Goal: Task Accomplishment & Management: Use online tool/utility

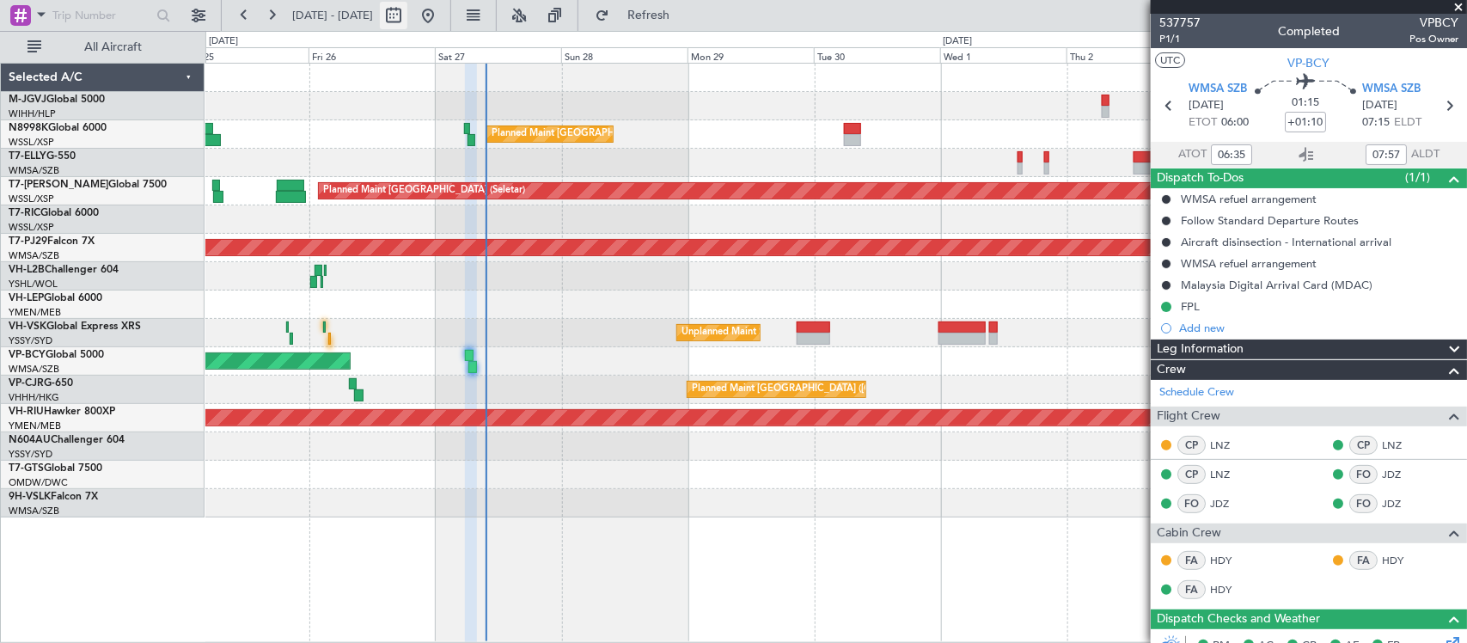
click at [407, 11] on button at bounding box center [393, 15] width 27 height 27
select select "9"
select select "2025"
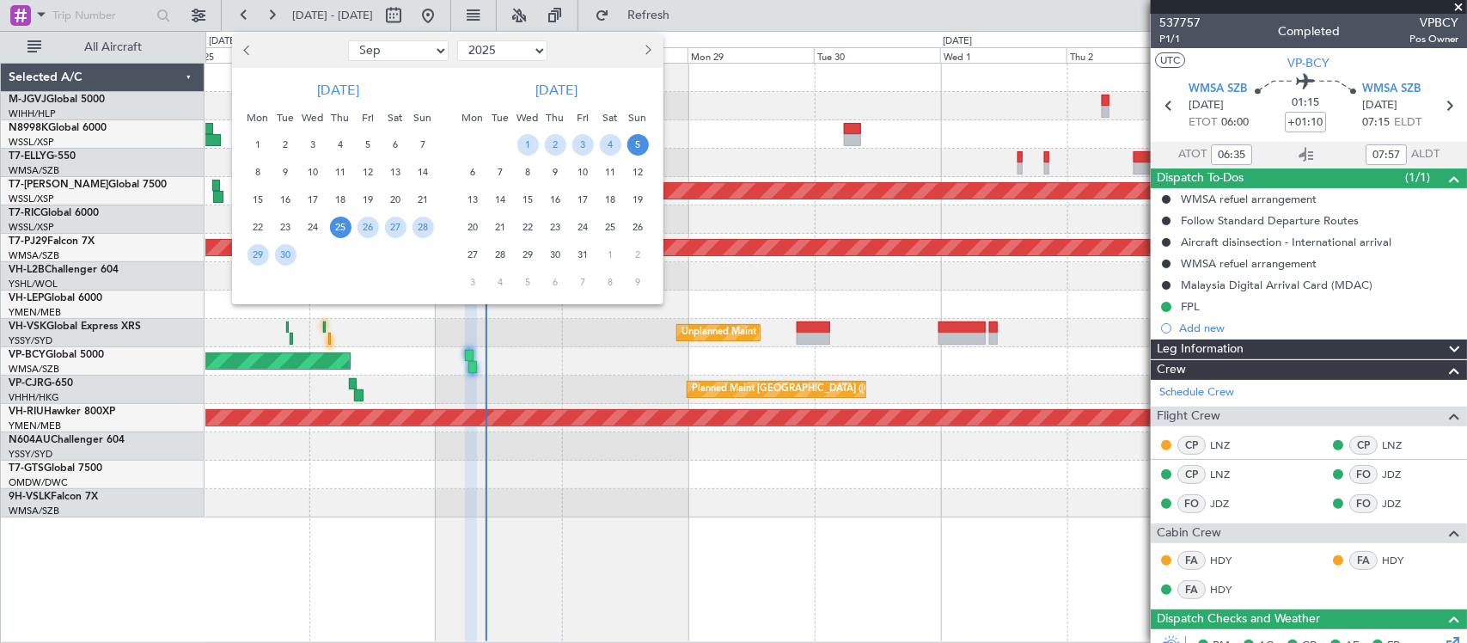
click at [650, 47] on button "Next month" at bounding box center [647, 50] width 19 height 27
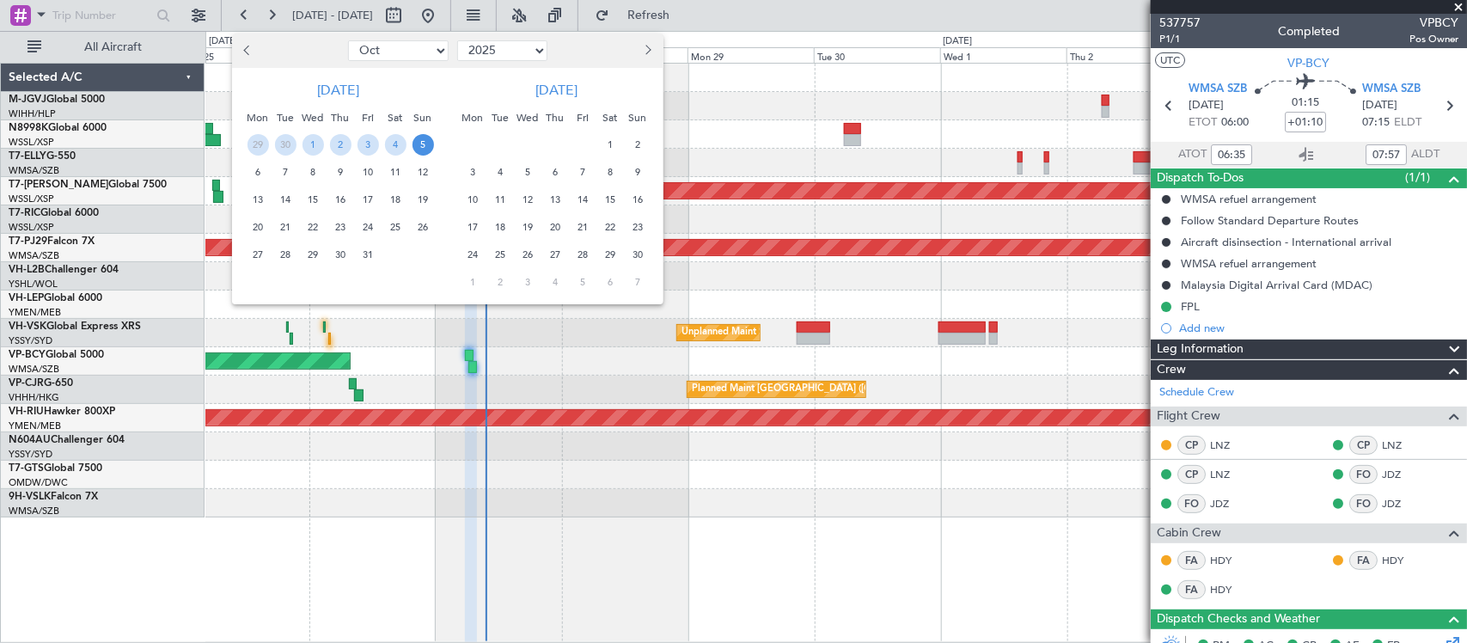
click at [650, 47] on button "Next month" at bounding box center [647, 50] width 19 height 27
click at [547, 224] on span "25" at bounding box center [555, 227] width 21 height 21
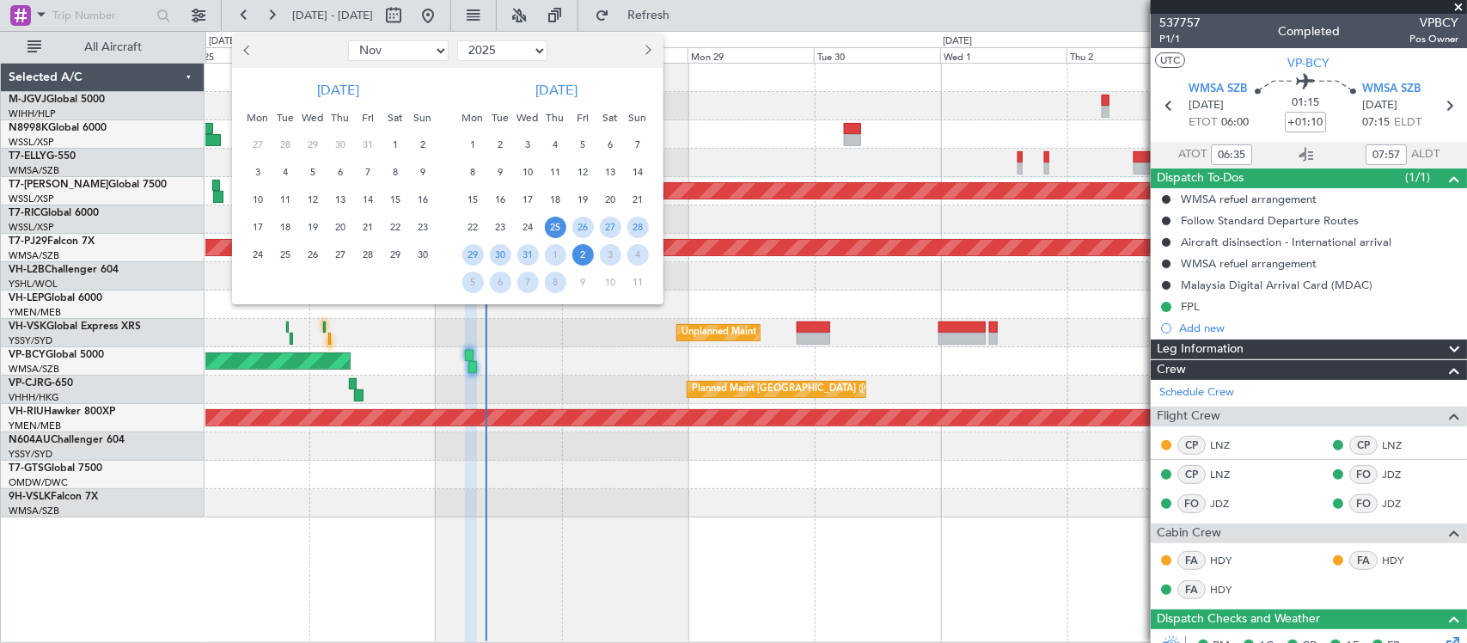
click at [574, 256] on span "2" at bounding box center [582, 254] width 21 height 21
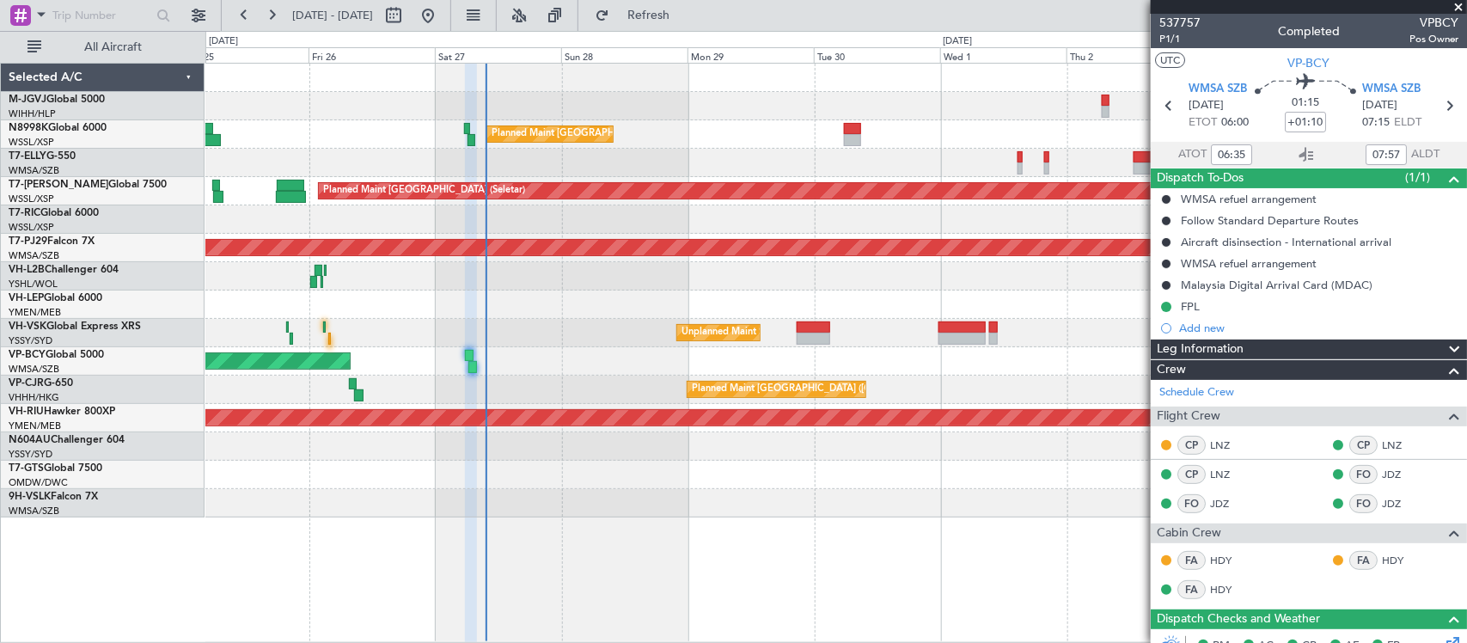
select select "12"
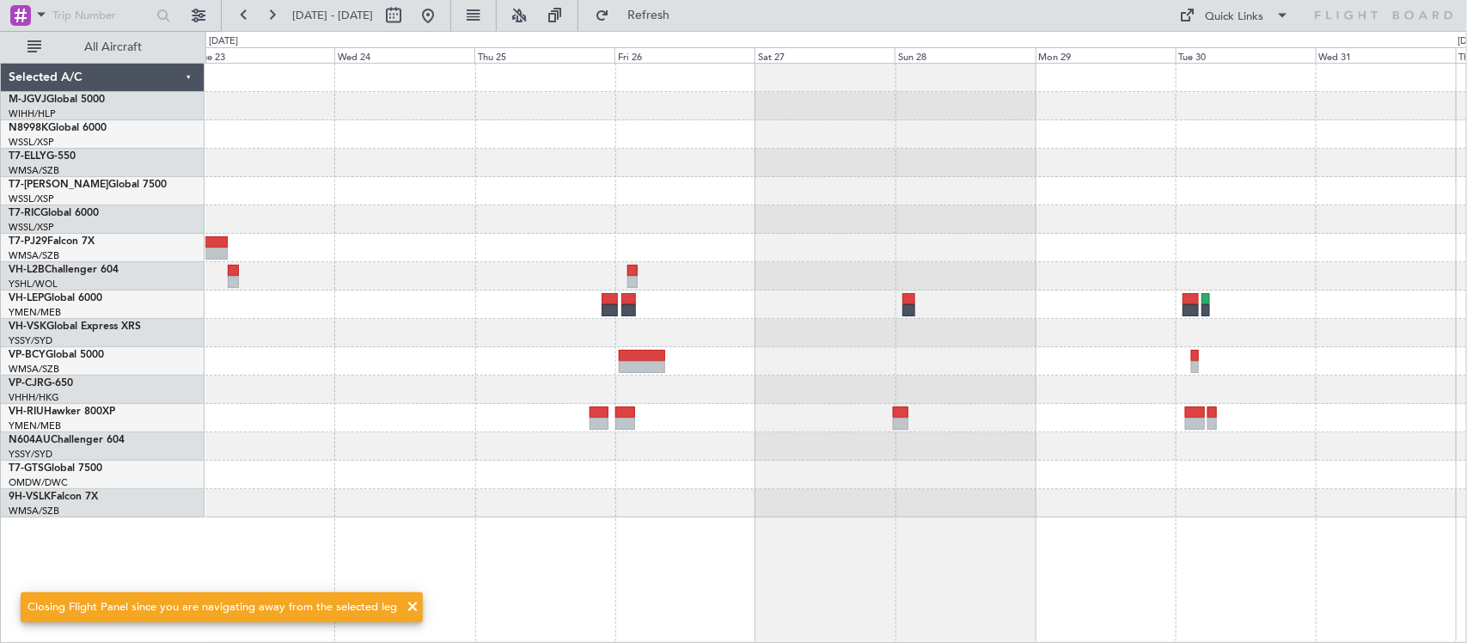
click at [756, 219] on div at bounding box center [835, 219] width 1261 height 28
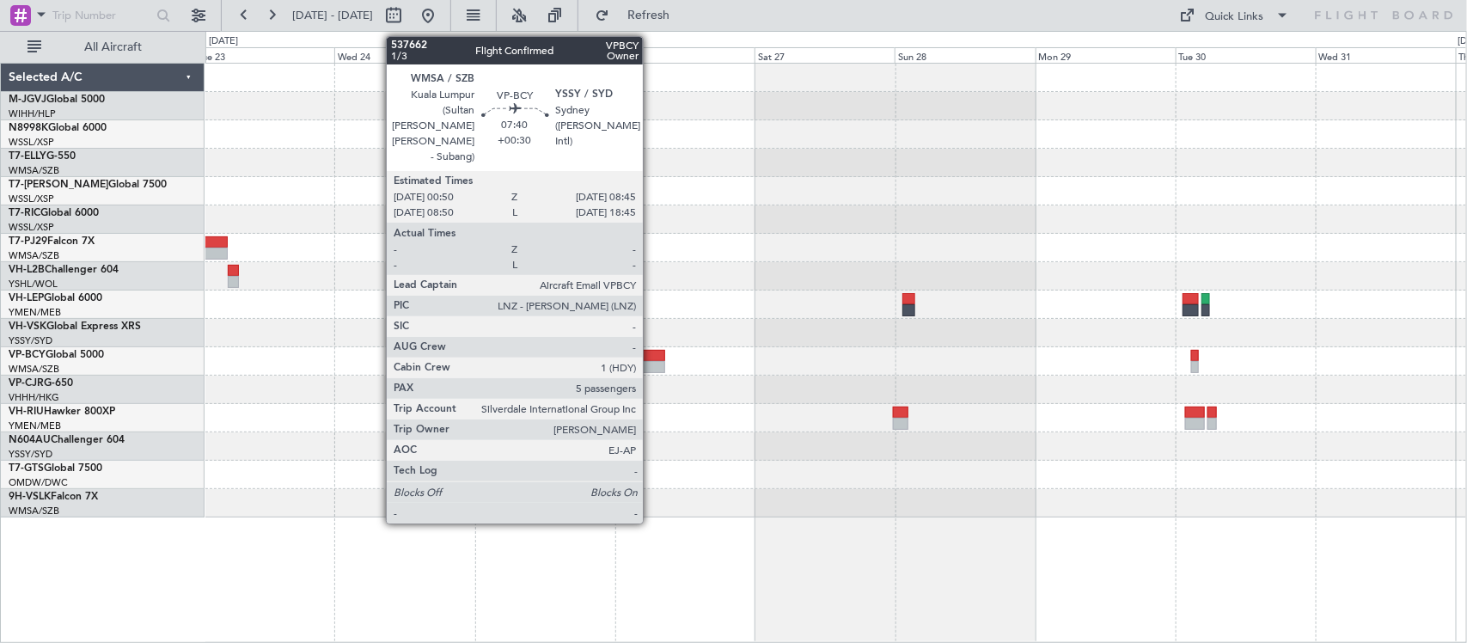
click at [651, 352] on div at bounding box center [642, 356] width 46 height 12
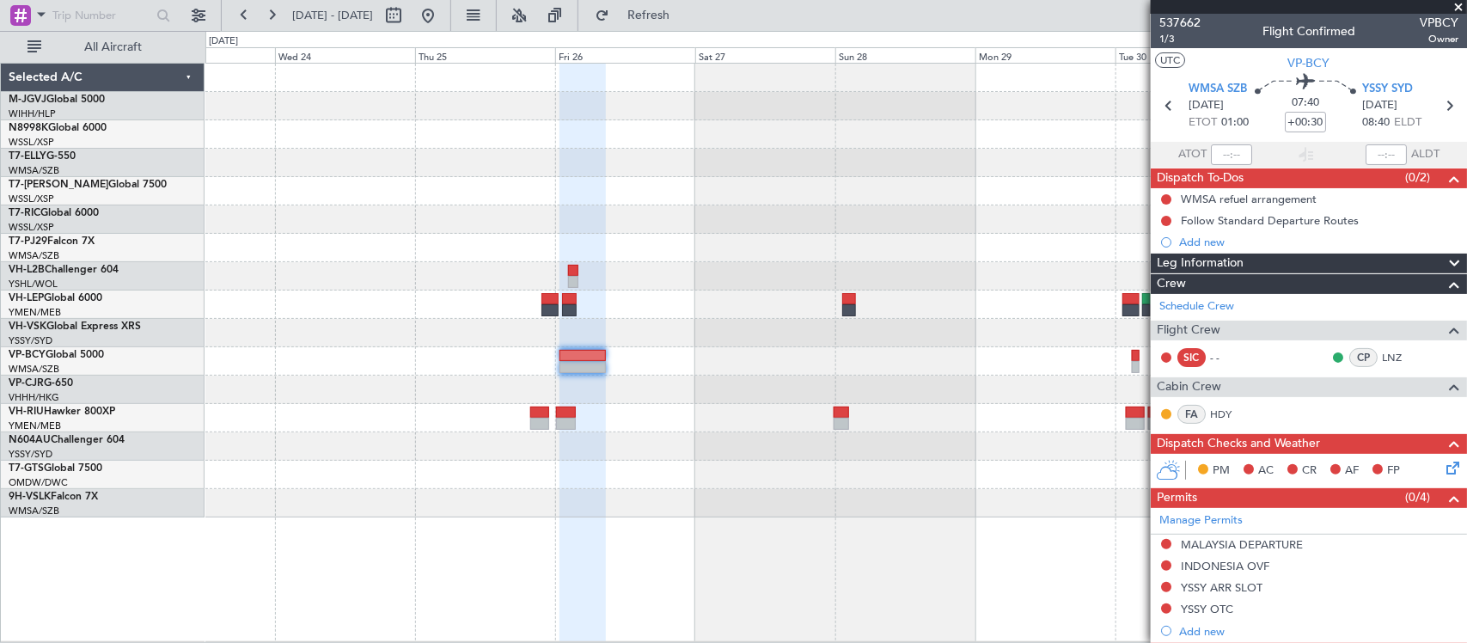
click at [928, 348] on div at bounding box center [835, 291] width 1261 height 454
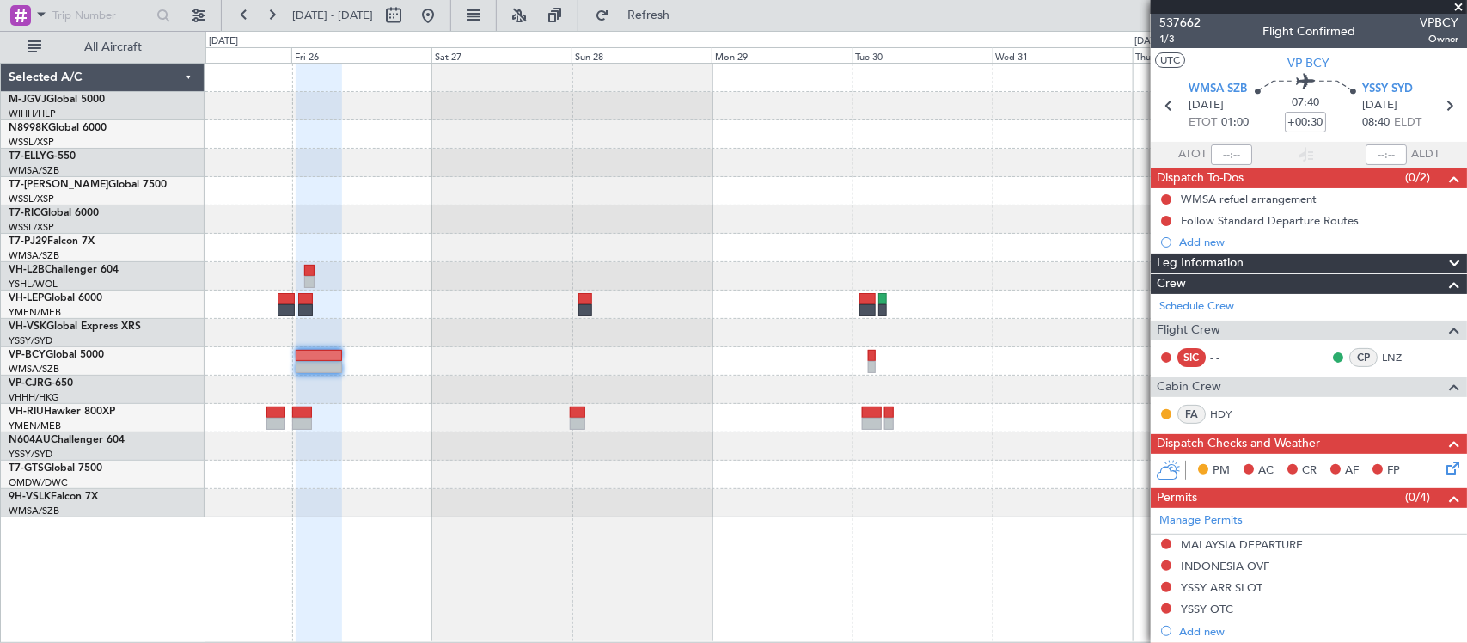
click at [703, 374] on div at bounding box center [835, 361] width 1261 height 28
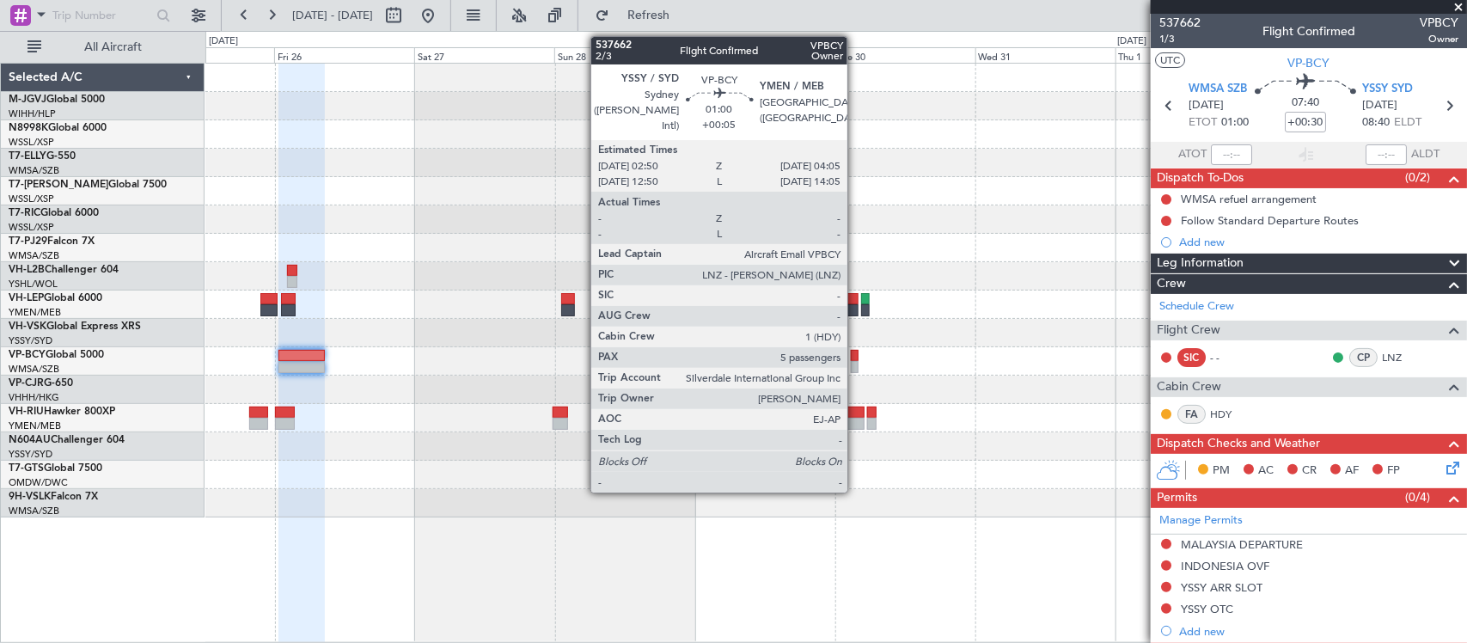
click at [856, 361] on div at bounding box center [855, 367] width 8 height 12
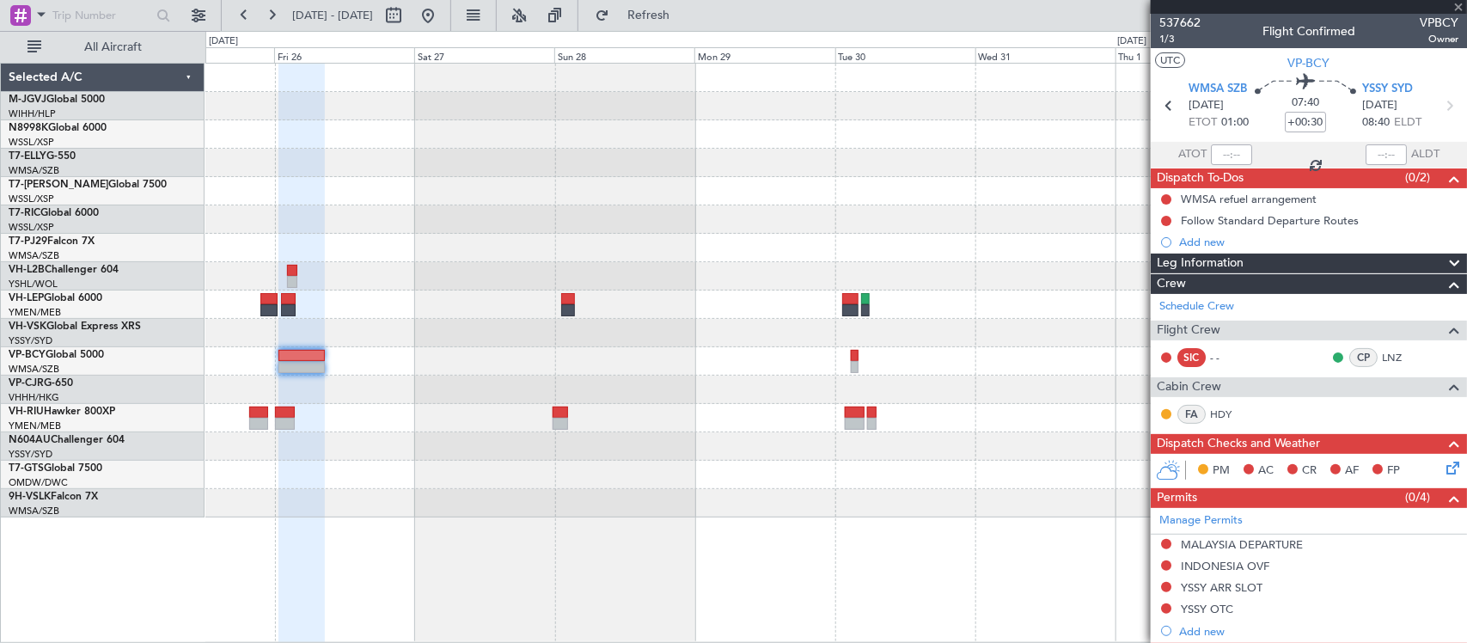
click at [853, 361] on div at bounding box center [855, 367] width 8 height 12
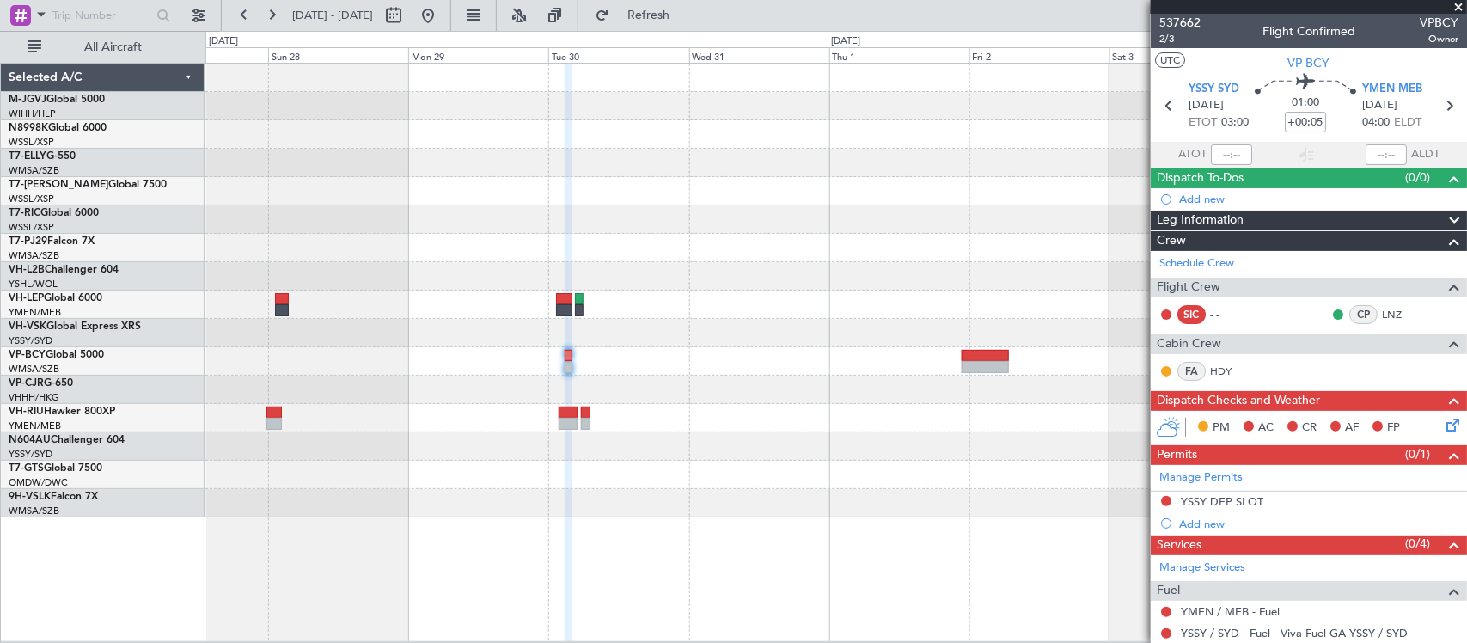
click at [568, 329] on div at bounding box center [835, 291] width 1261 height 454
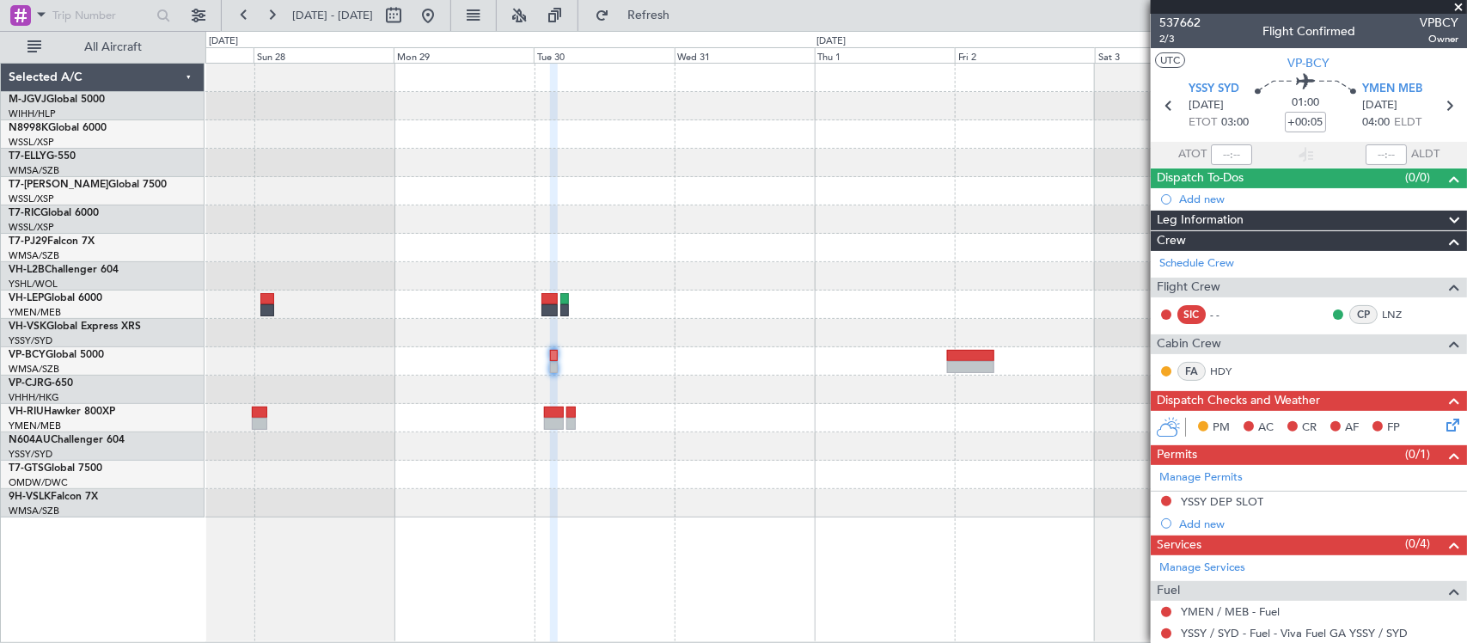
click at [729, 325] on div at bounding box center [835, 333] width 1261 height 28
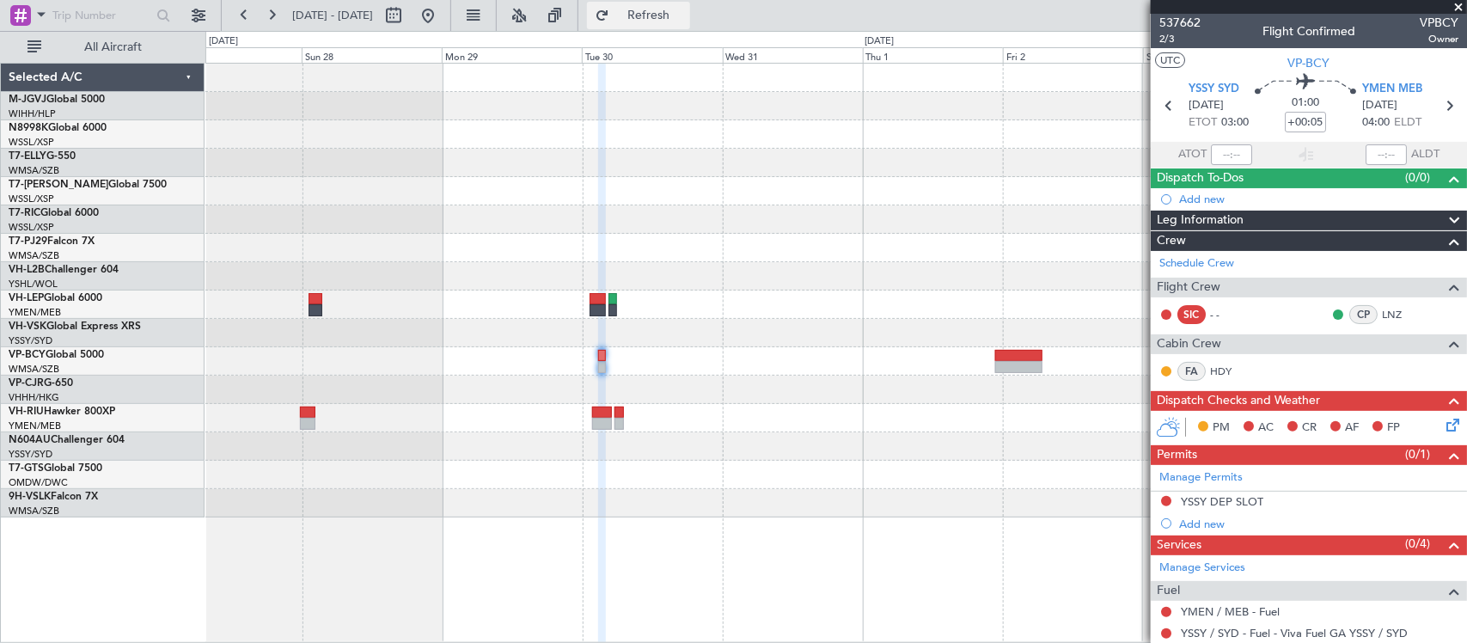
click at [679, 15] on span "Refresh" at bounding box center [649, 15] width 72 height 12
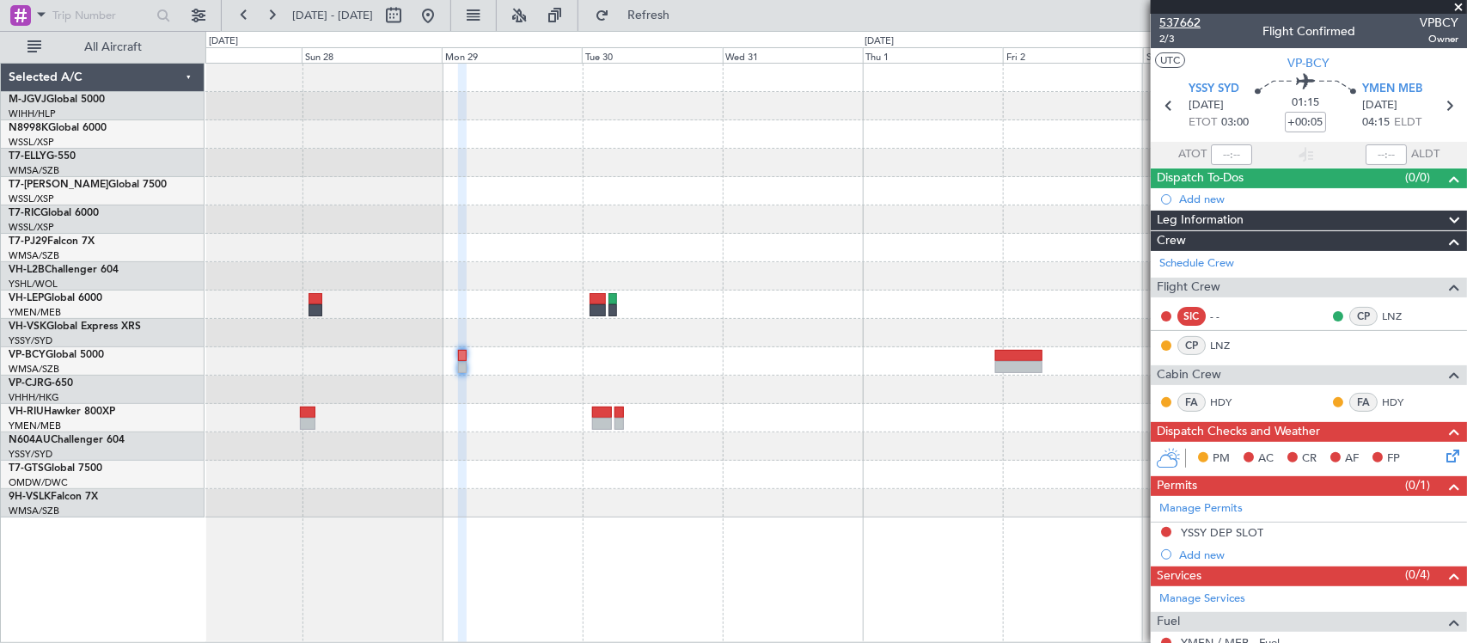
click at [1163, 15] on span "537662" at bounding box center [1179, 23] width 41 height 18
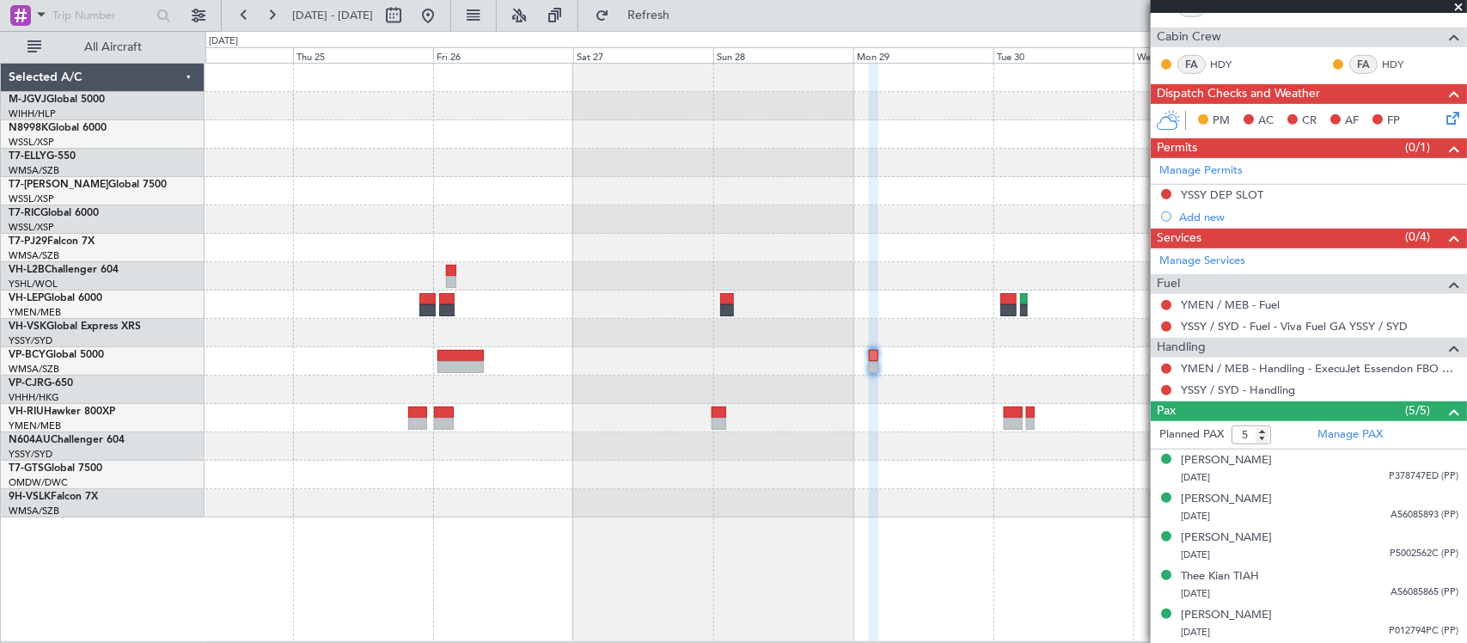
click at [1054, 389] on div at bounding box center [835, 390] width 1261 height 28
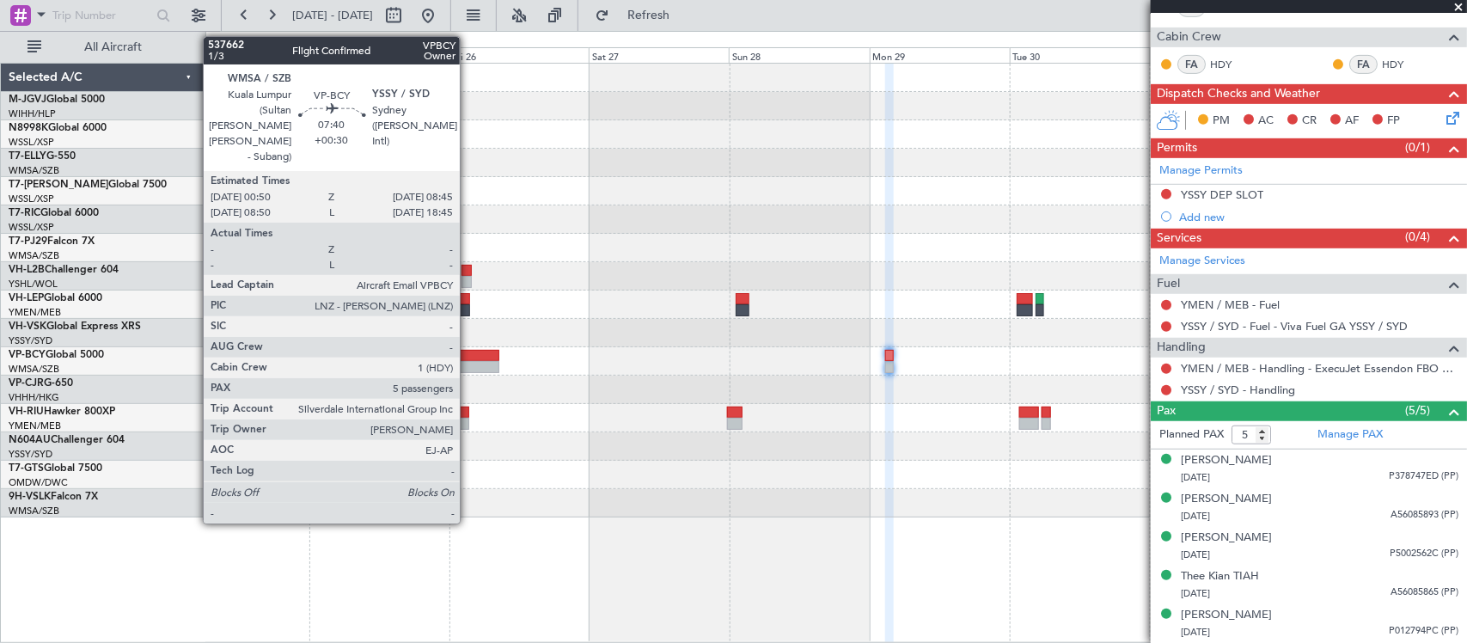
click at [467, 367] on div at bounding box center [476, 367] width 46 height 12
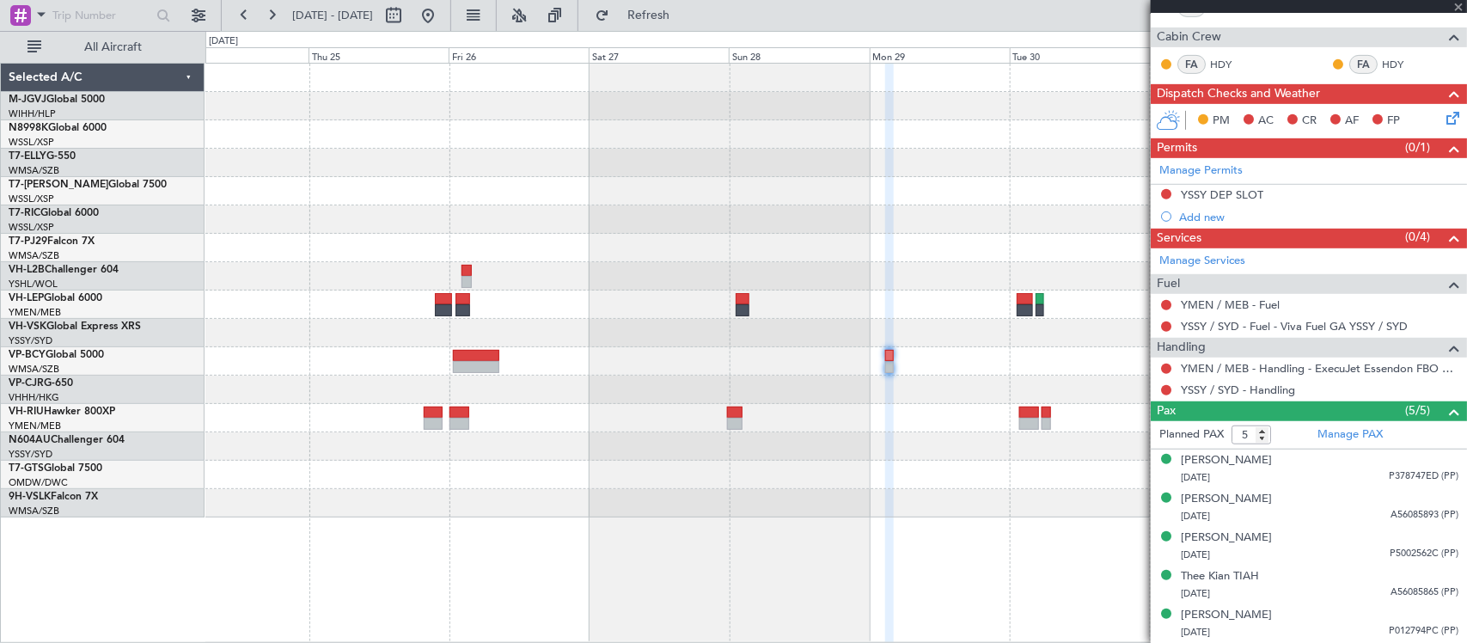
type input "+00:30"
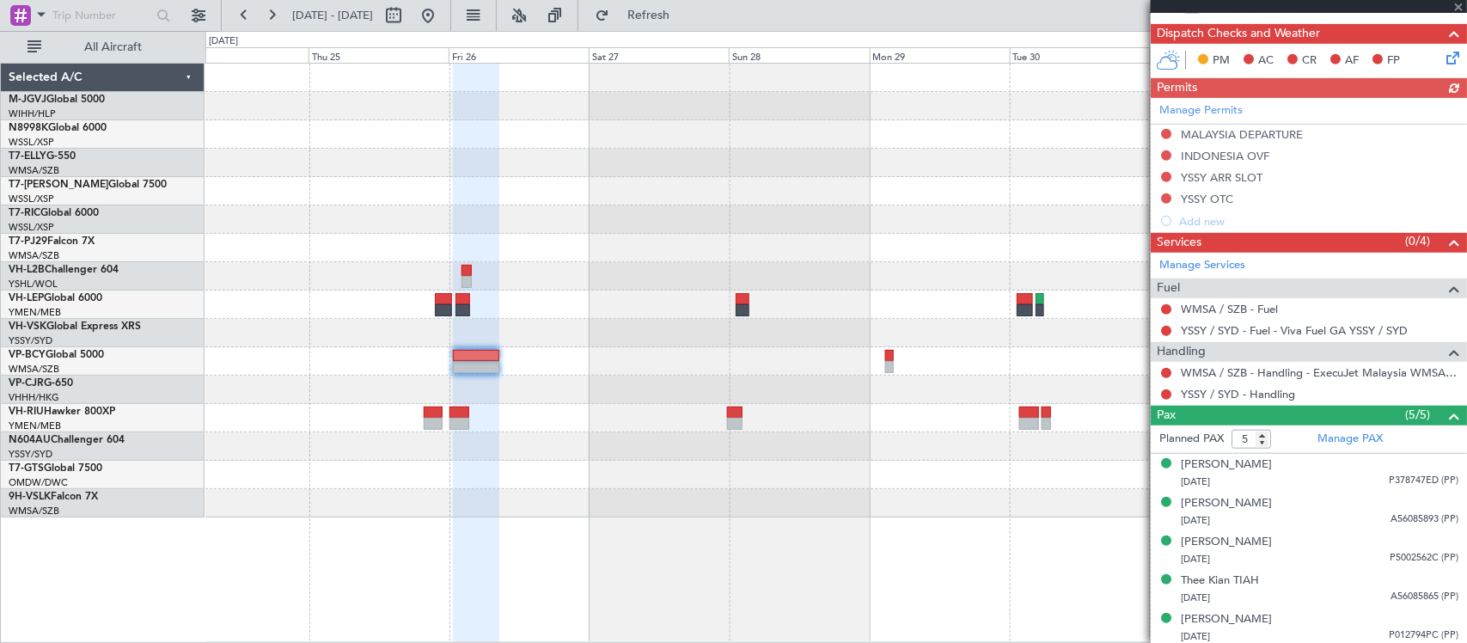
scroll to position [415, 0]
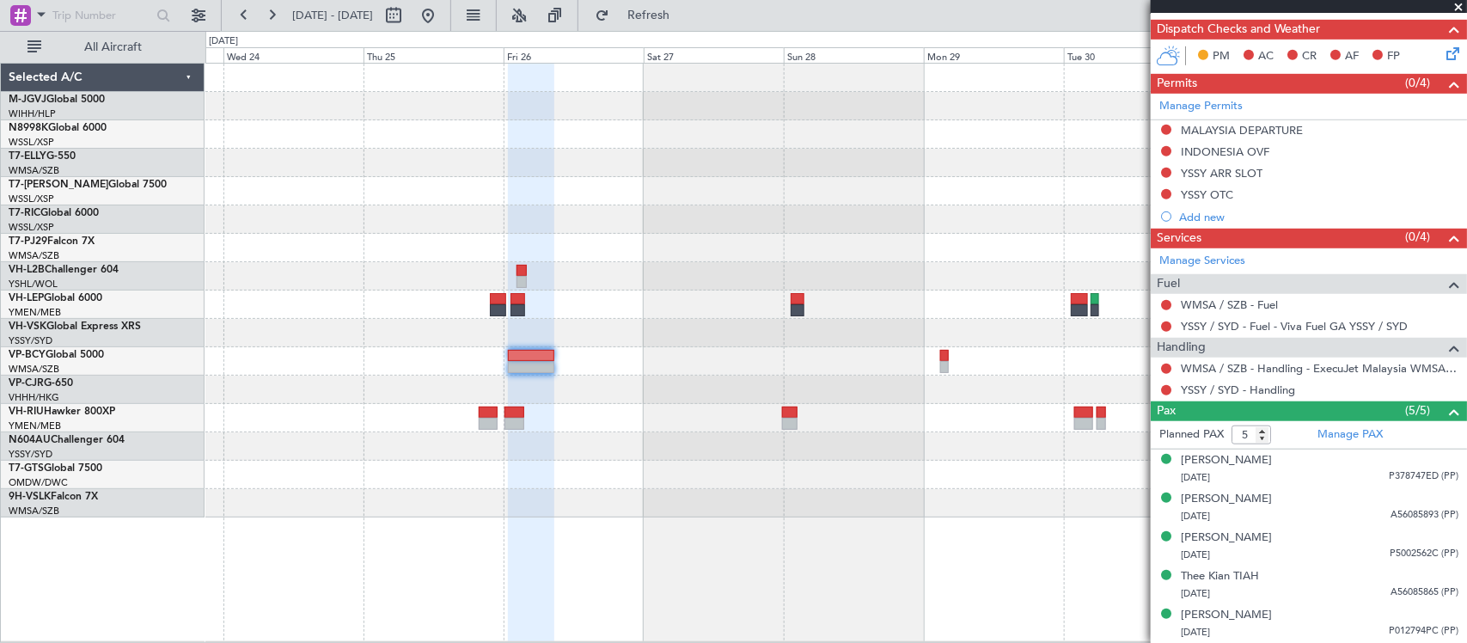
click at [749, 208] on div at bounding box center [835, 219] width 1261 height 28
click at [776, 212] on div at bounding box center [835, 219] width 1261 height 28
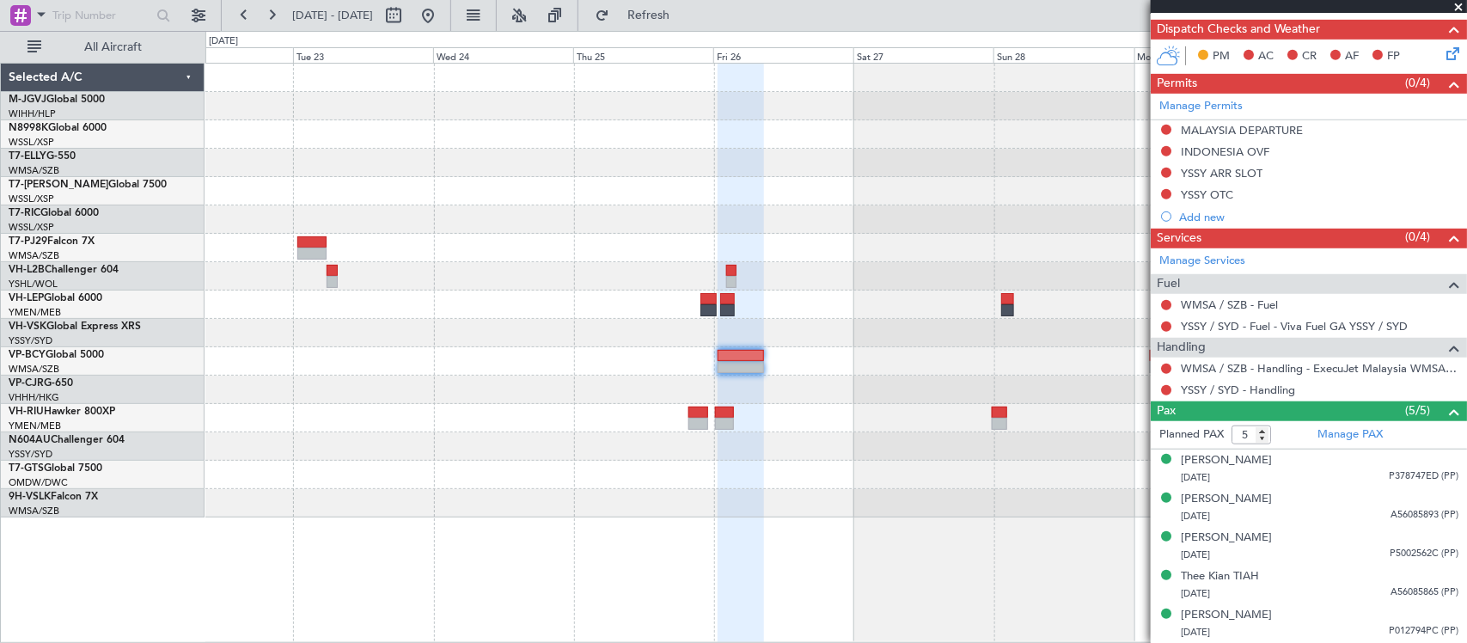
click at [731, 245] on div at bounding box center [835, 248] width 1261 height 28
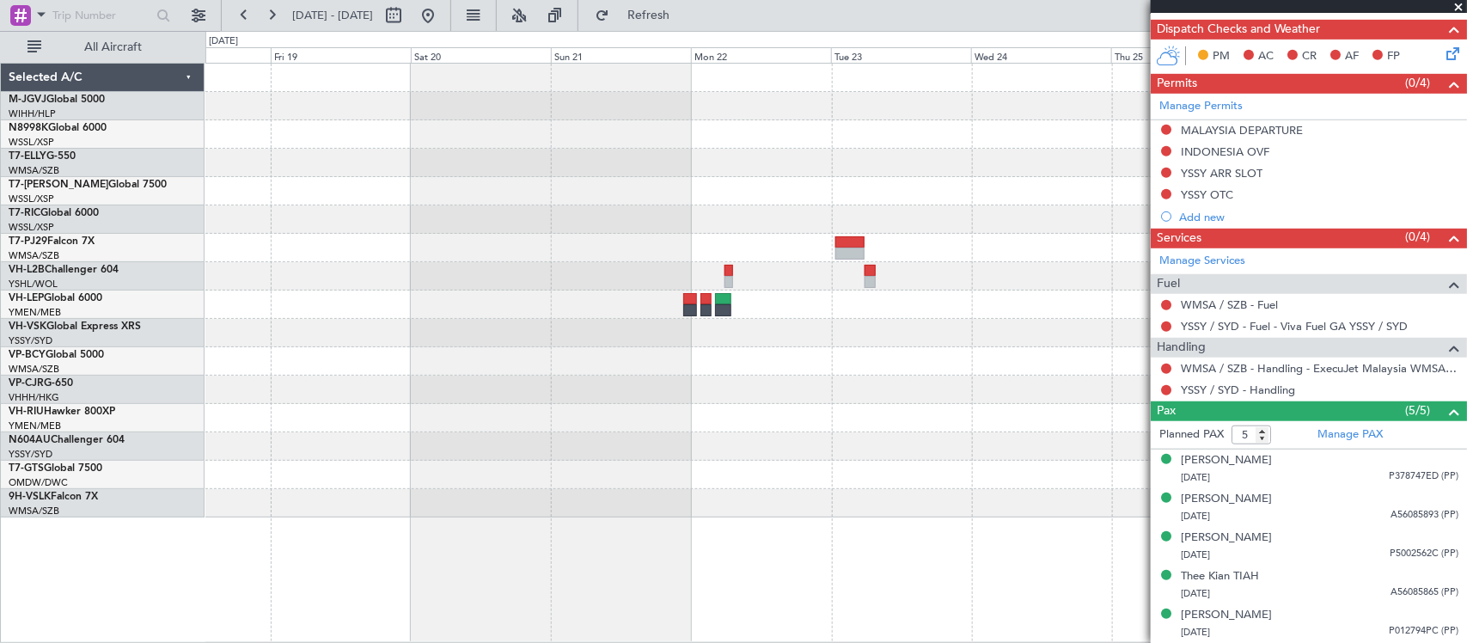
click at [864, 247] on div at bounding box center [849, 253] width 29 height 12
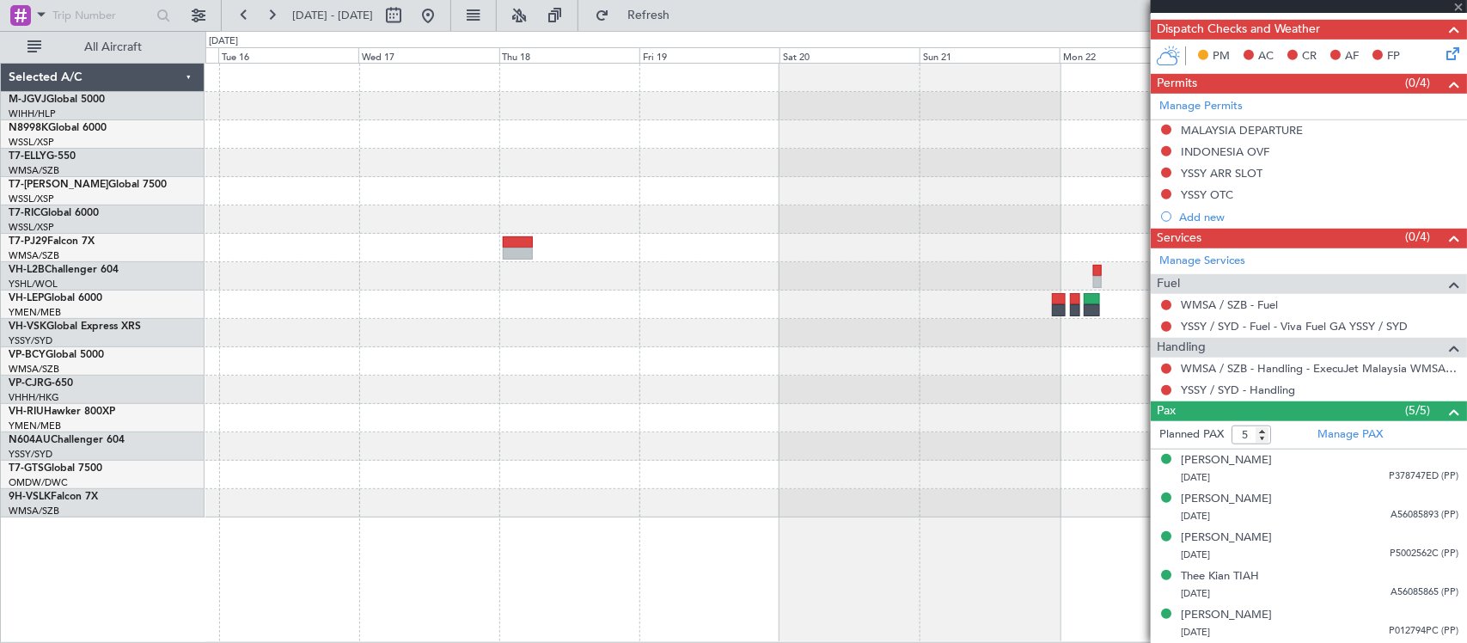
click at [672, 247] on div at bounding box center [835, 248] width 1261 height 28
type input "0"
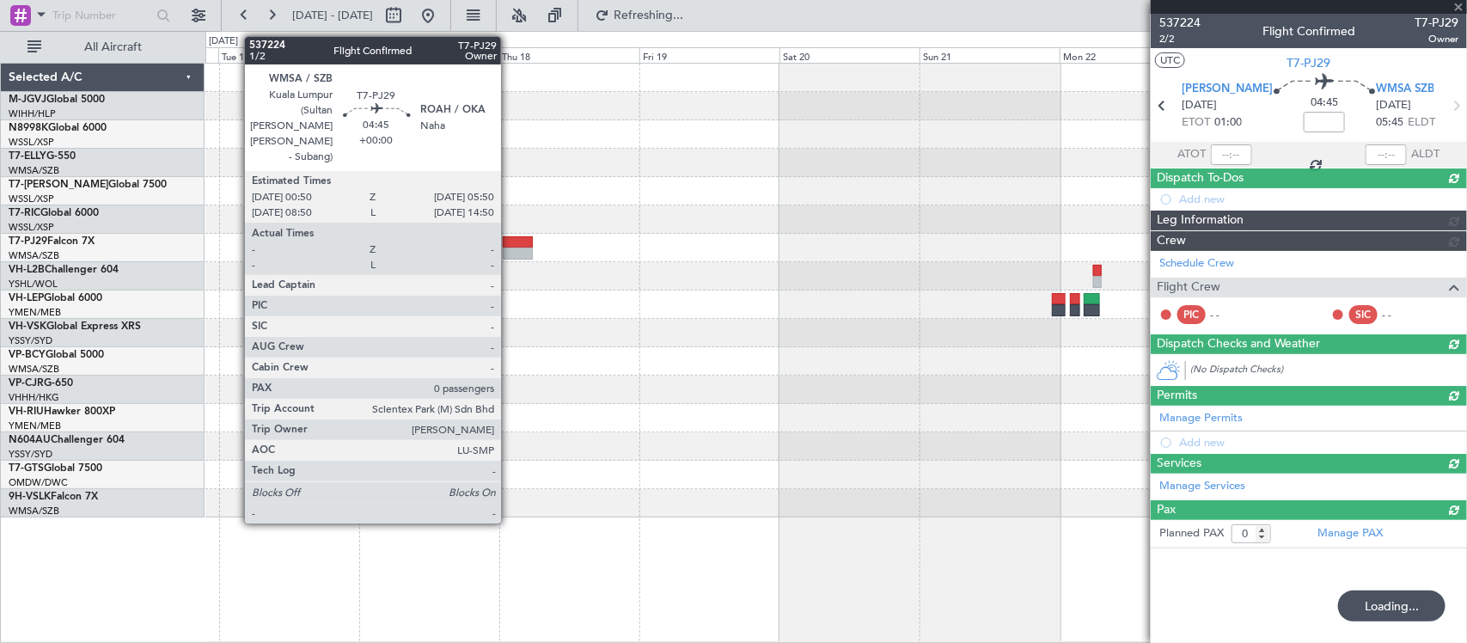
scroll to position [0, 0]
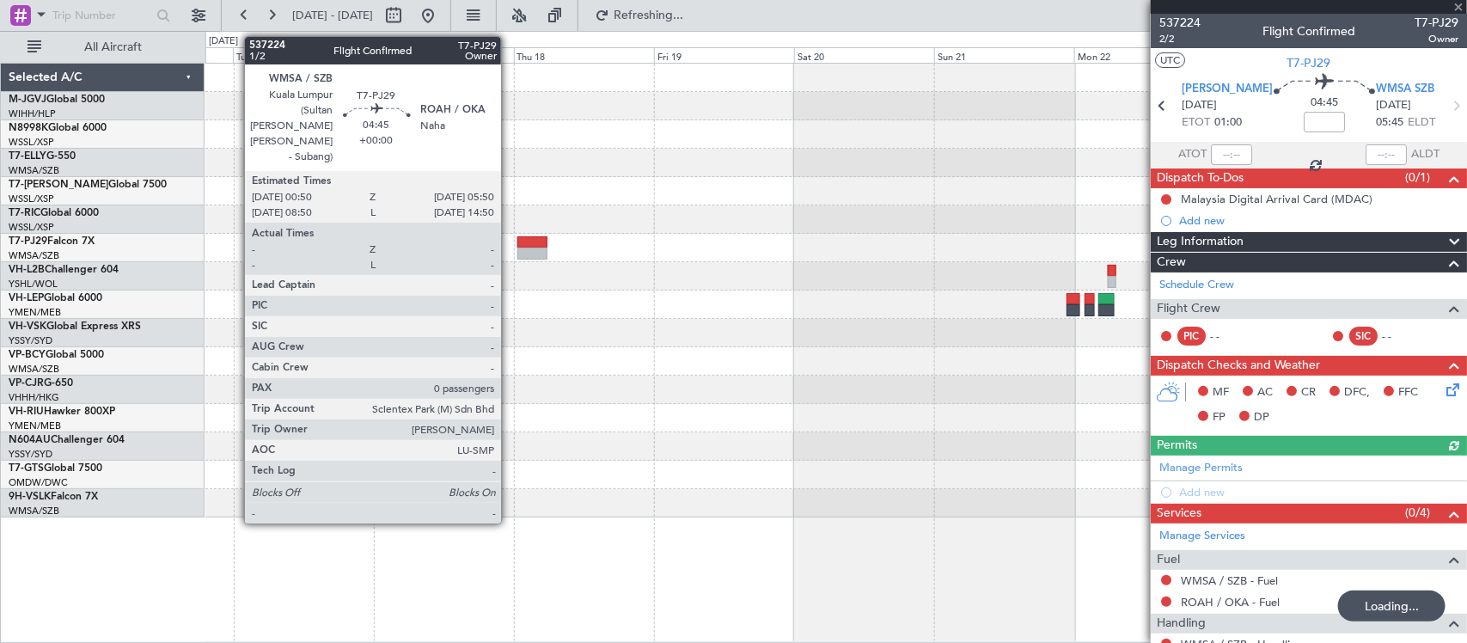
click at [546, 245] on div at bounding box center [531, 242] width 29 height 12
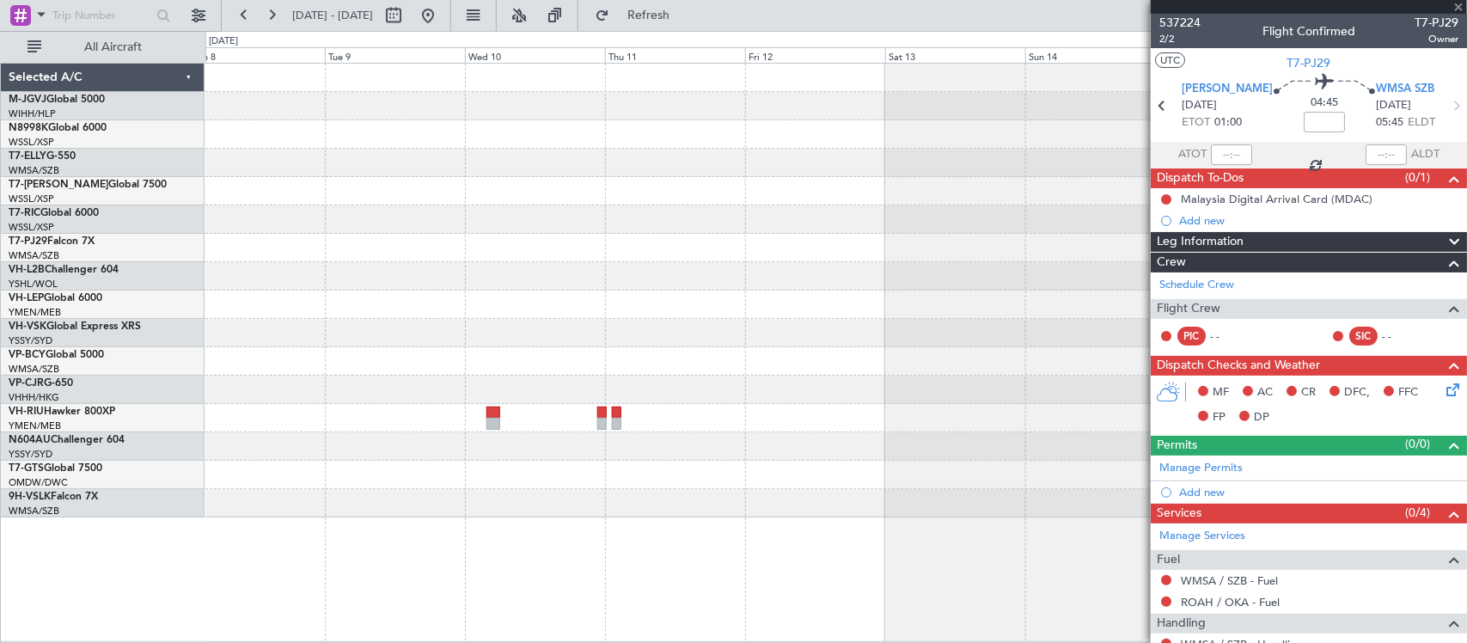
click at [749, 247] on div at bounding box center [835, 291] width 1261 height 454
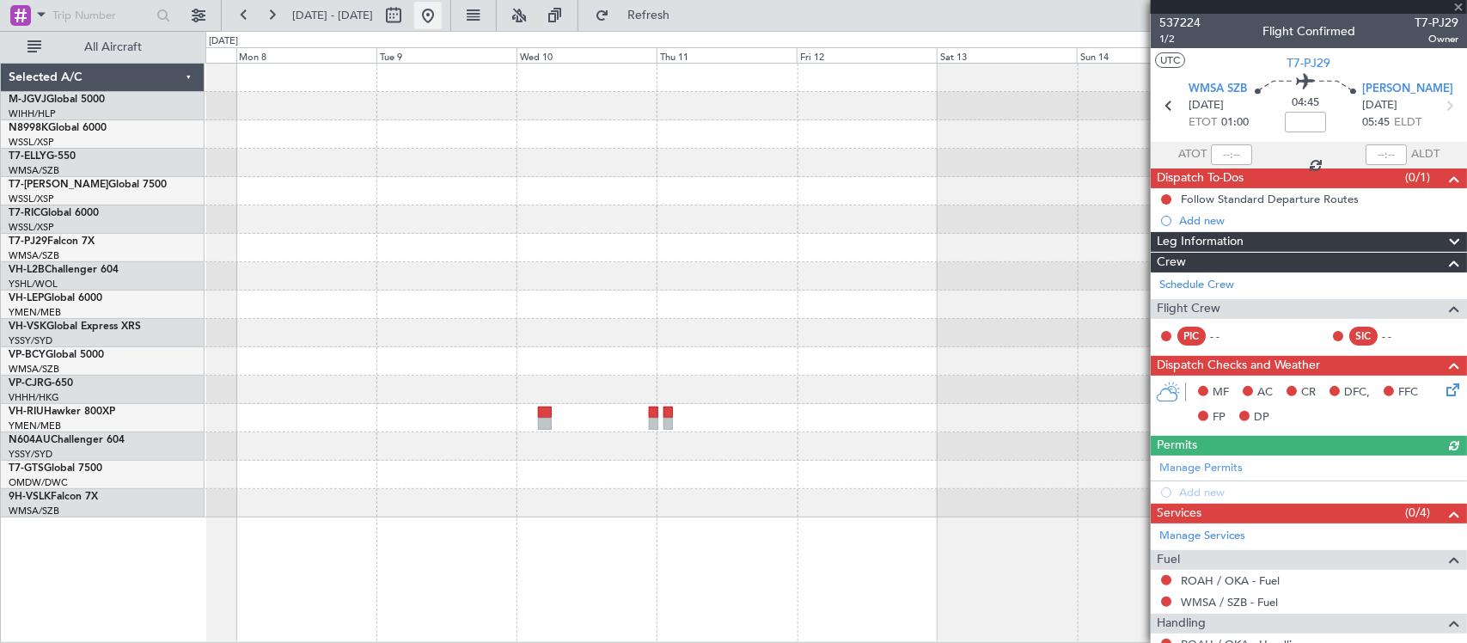
click at [442, 20] on button at bounding box center [427, 15] width 27 height 27
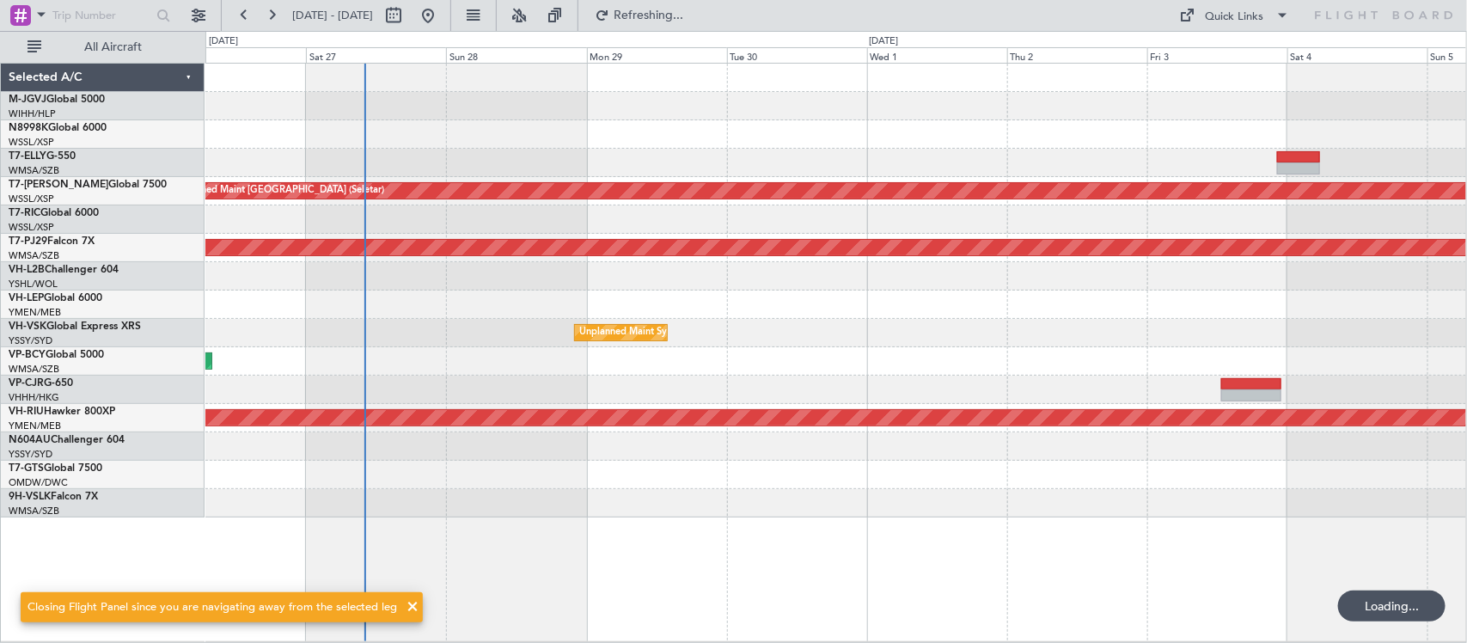
click at [394, 307] on div "Planned Maint Singapore (Seletar) Planned Maint Kuala Lumpur (Sultan Abdul Aziz…" at bounding box center [835, 291] width 1261 height 454
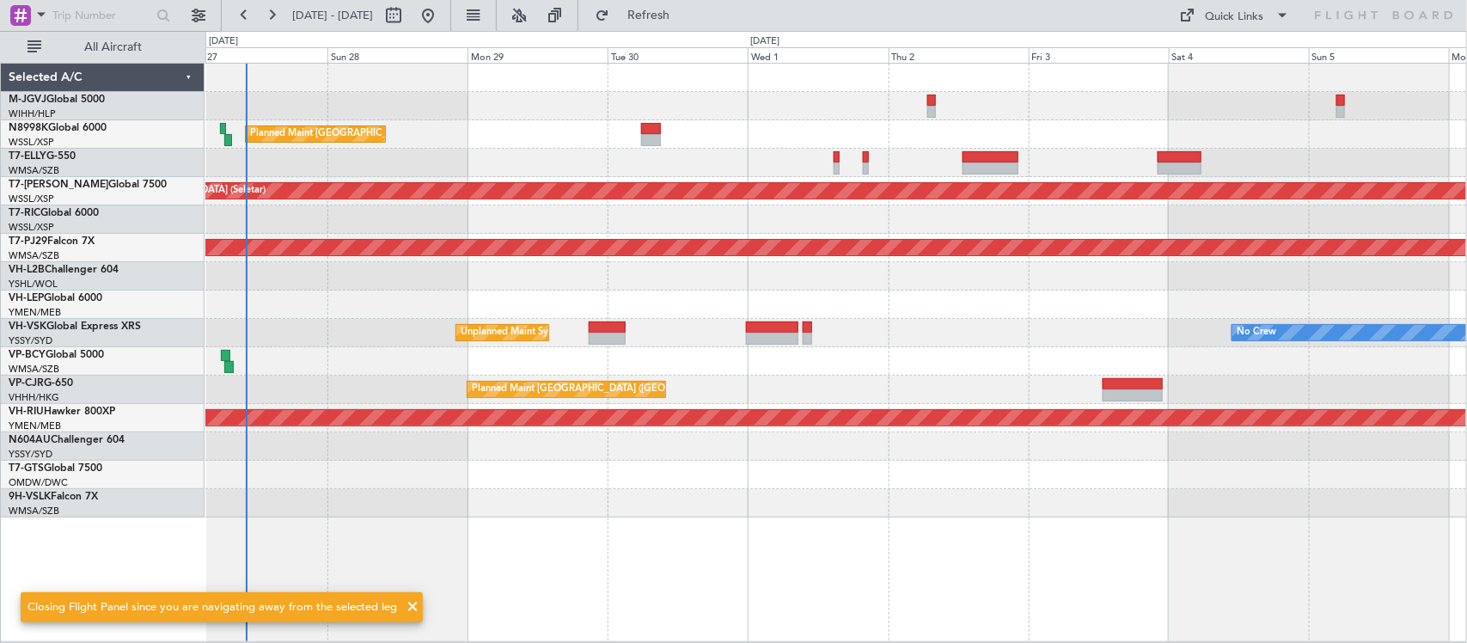
click at [501, 322] on div "Planned Maint Hong Kong (Hong Kong Intl) Planned Maint Singapore (Seletar) Plan…" at bounding box center [835, 291] width 1261 height 454
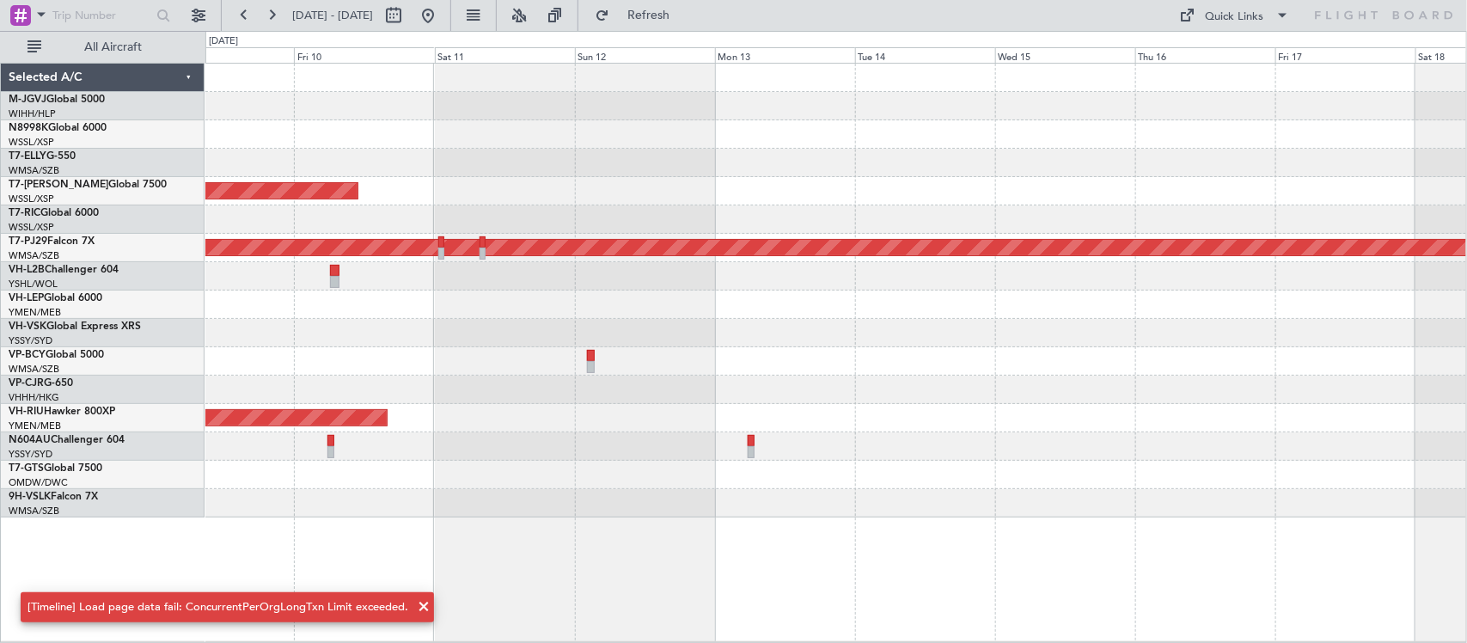
click at [427, 338] on div "Planned Maint Singapore (Seletar) Planned Maint Kuala Lumpur (Sultan Abdul Aziz…" at bounding box center [835, 291] width 1261 height 454
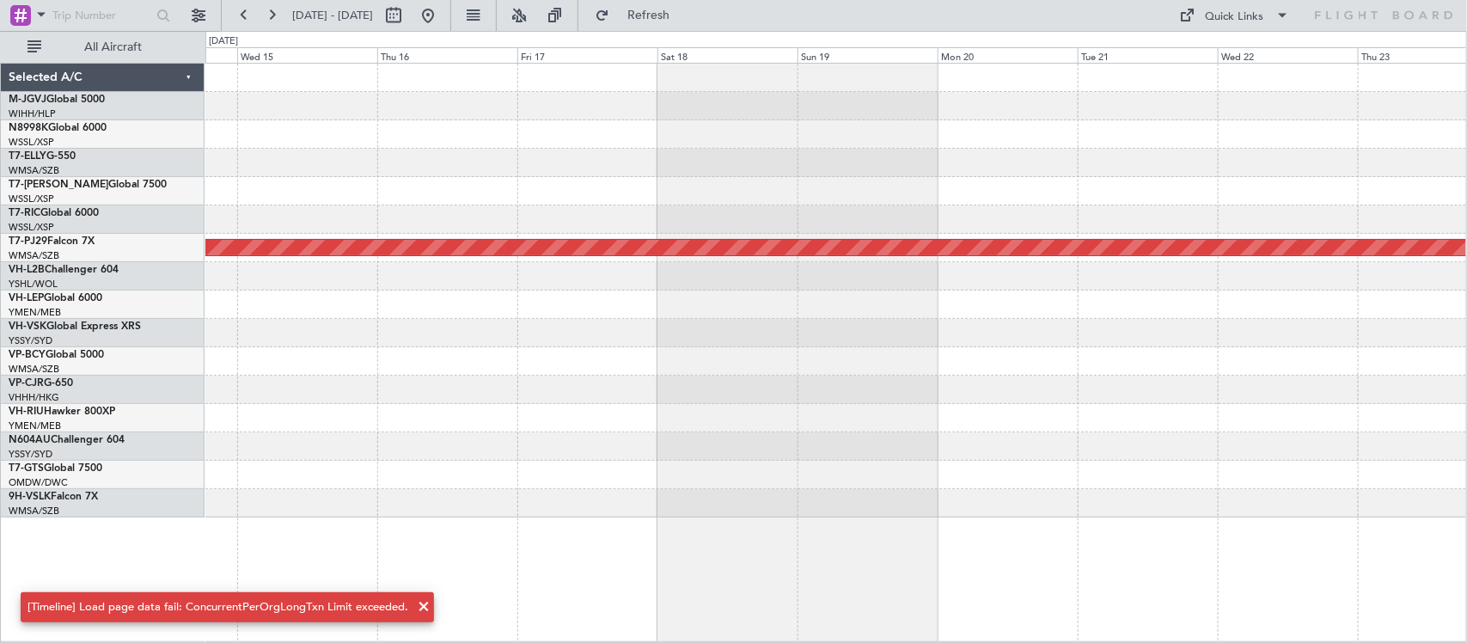
click at [1342, 294] on div "Planned Maint [GEOGRAPHIC_DATA] (Sultan [PERSON_NAME] [PERSON_NAME] - Subang)" at bounding box center [835, 291] width 1261 height 454
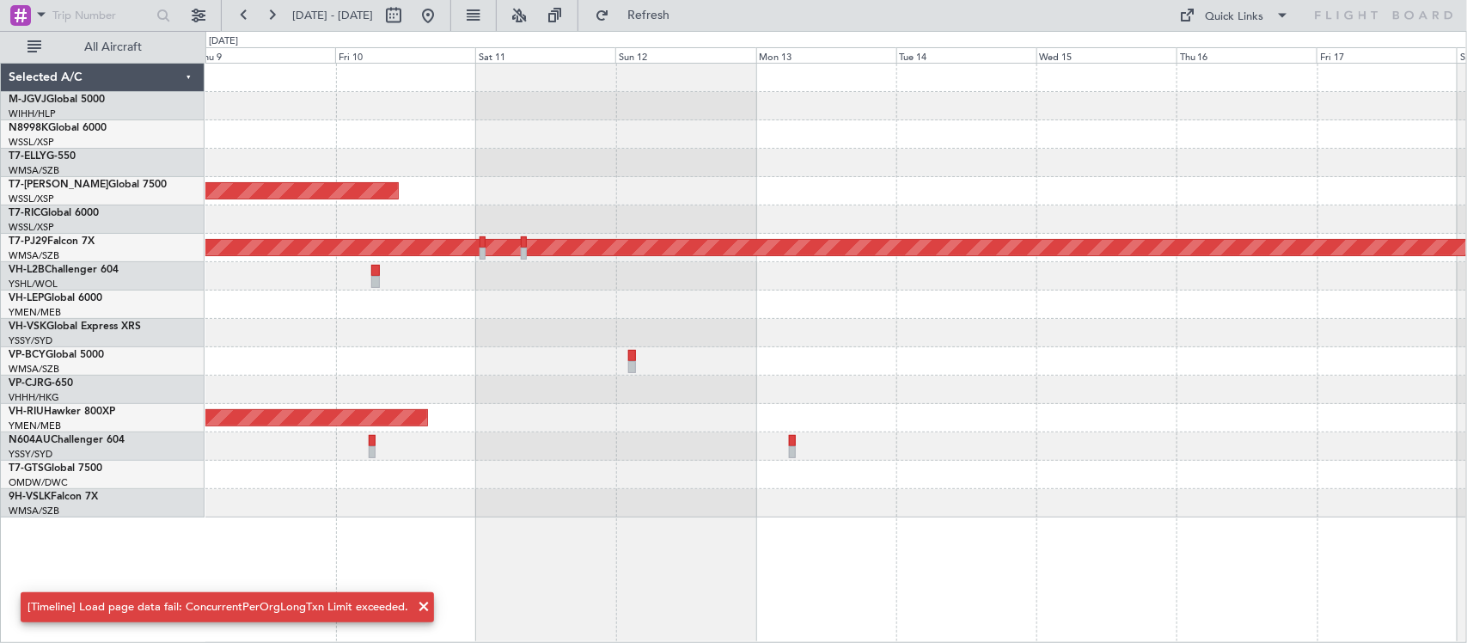
click at [1311, 279] on div "Planned Maint Singapore (Seletar) Planned Maint Kuala Lumpur (Sultan Abdul Aziz…" at bounding box center [835, 291] width 1261 height 454
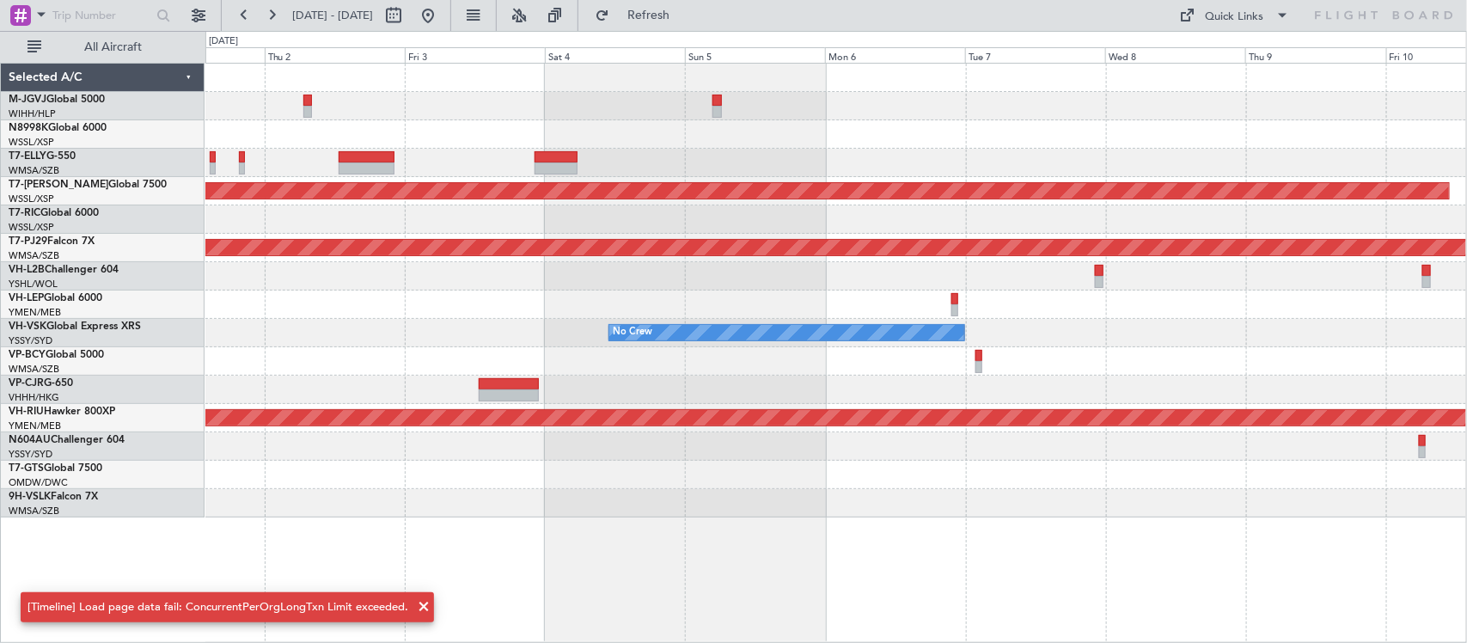
click at [1263, 263] on div at bounding box center [835, 276] width 1261 height 28
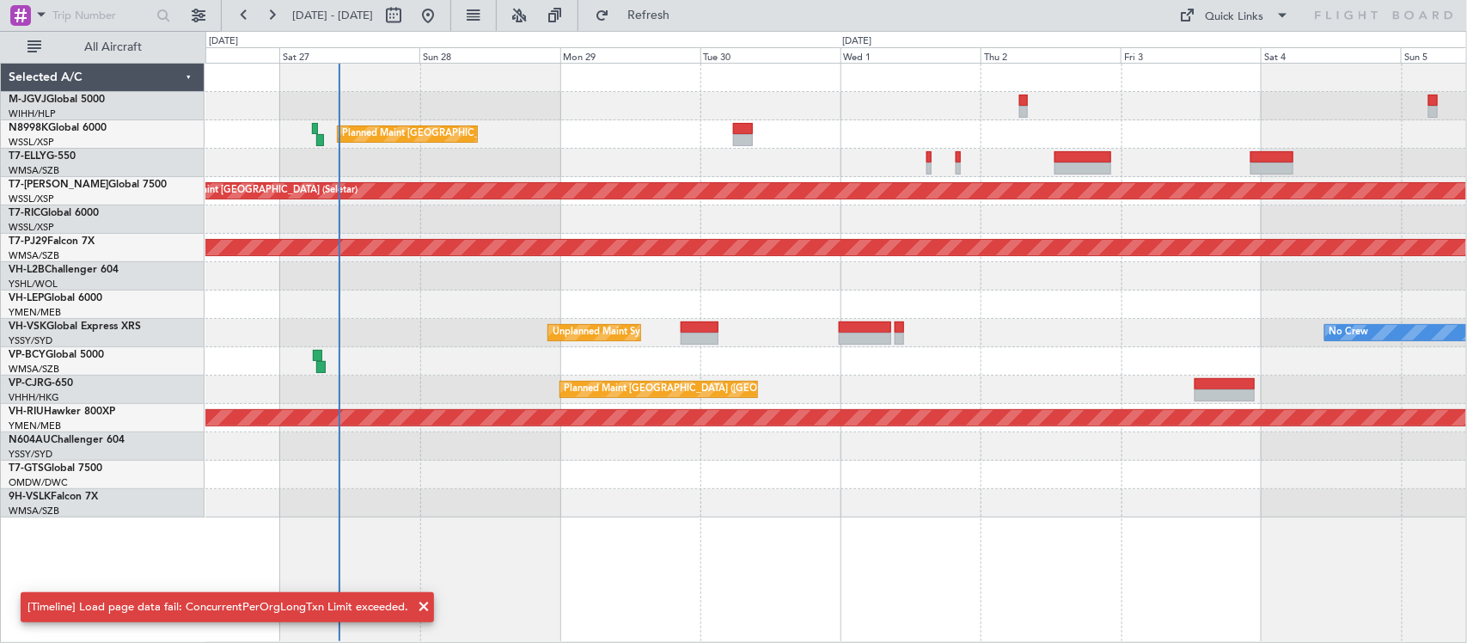
click at [925, 324] on div "Planned Maint Hong Kong (Hong Kong Intl) Planned Maint Singapore (Seletar) Plan…" at bounding box center [835, 291] width 1261 height 454
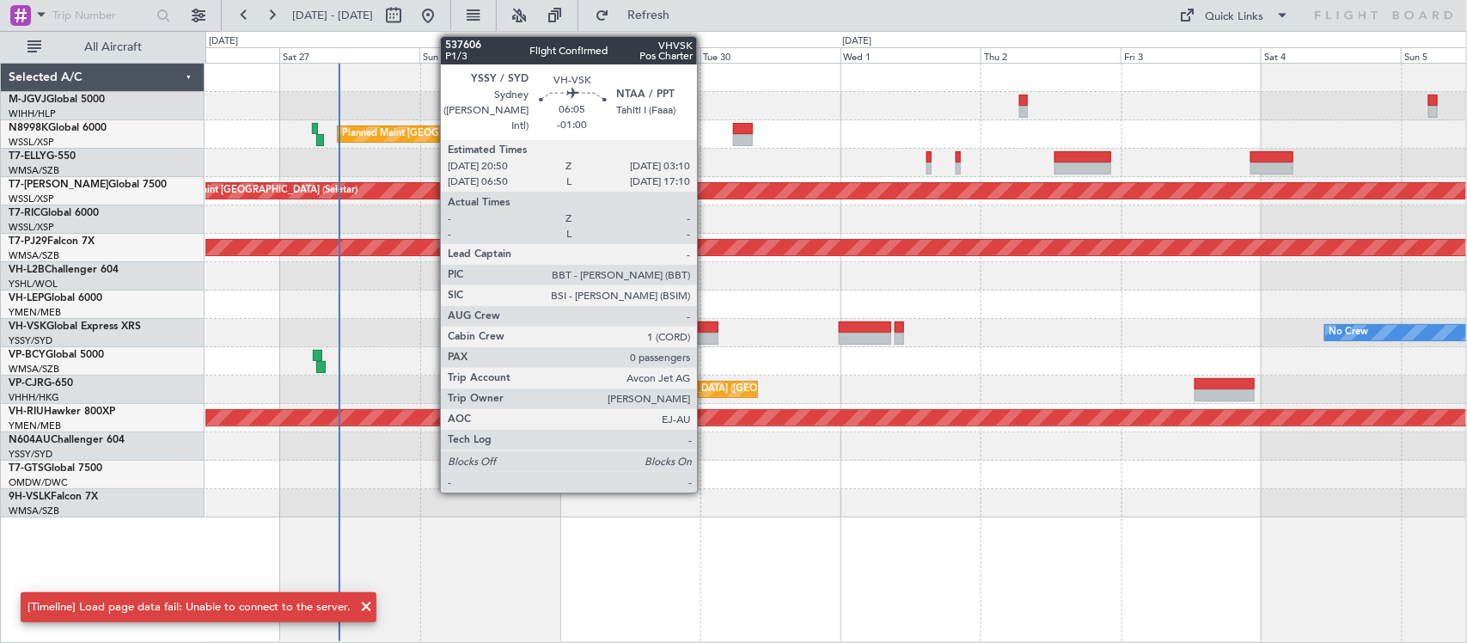
click at [705, 336] on div at bounding box center [700, 339] width 38 height 12
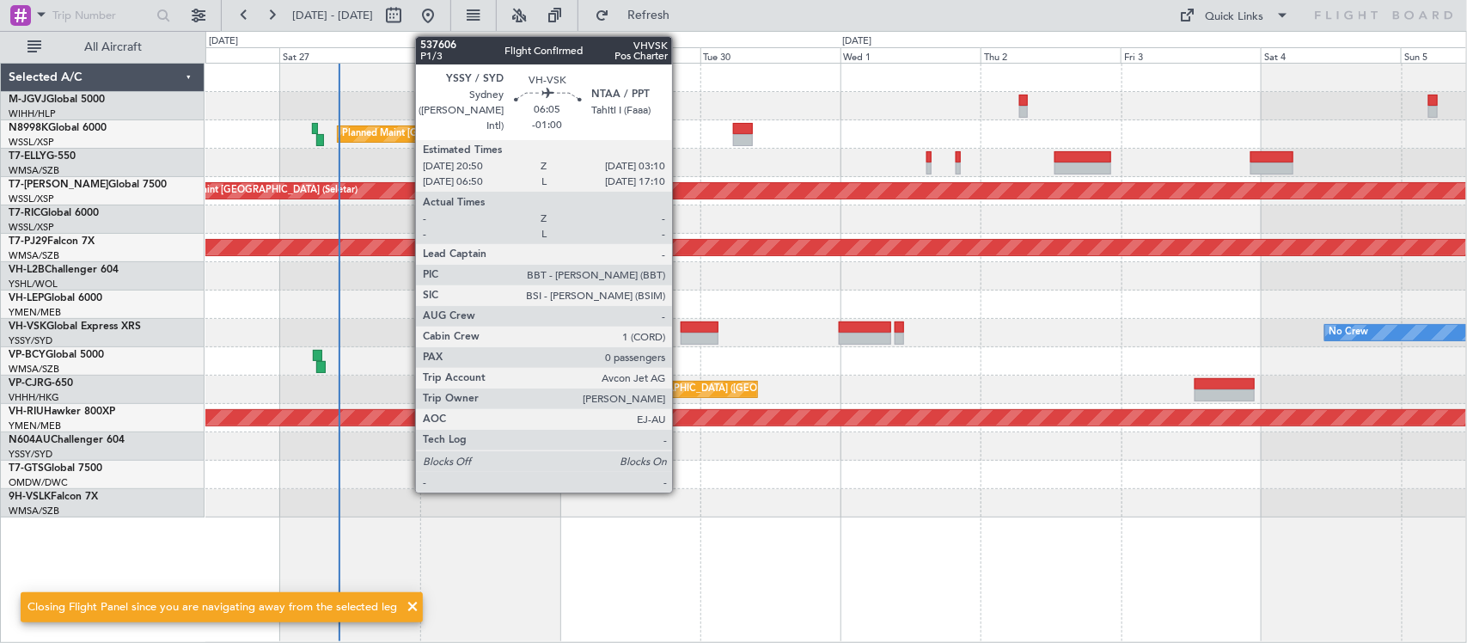
click at [681, 336] on div at bounding box center [700, 339] width 38 height 12
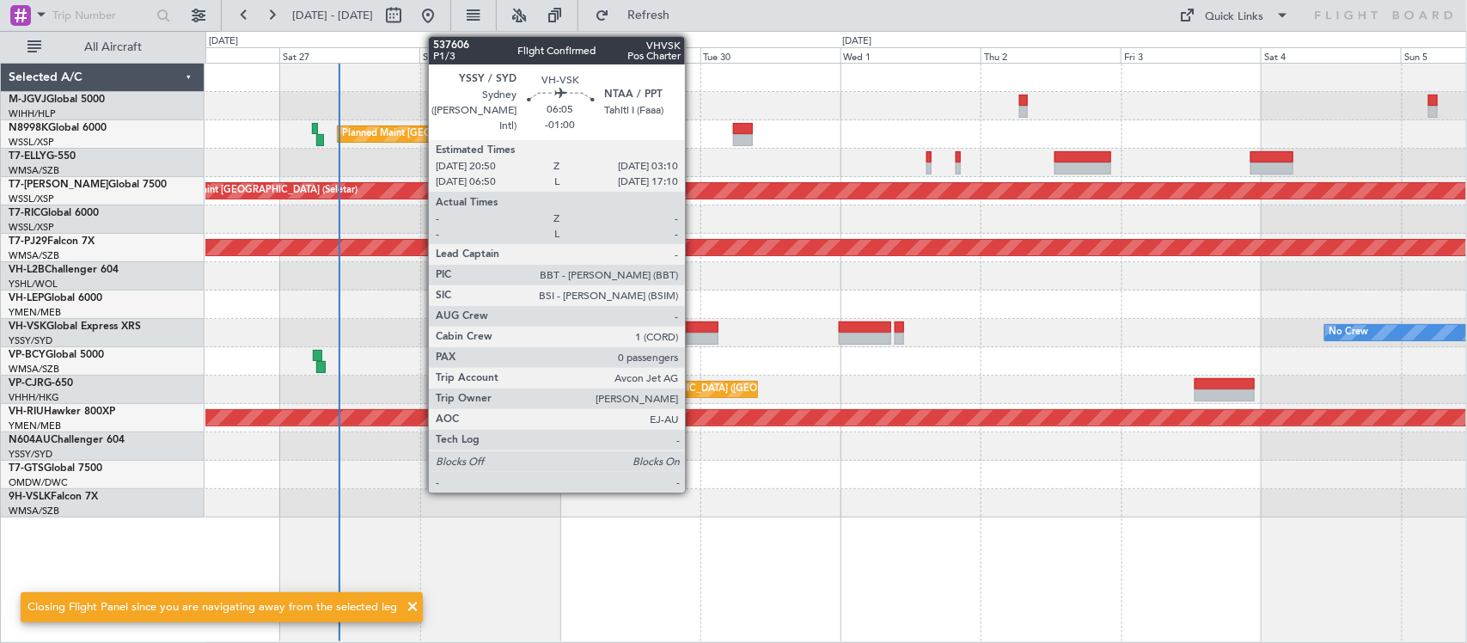
click at [693, 338] on div at bounding box center [700, 339] width 38 height 12
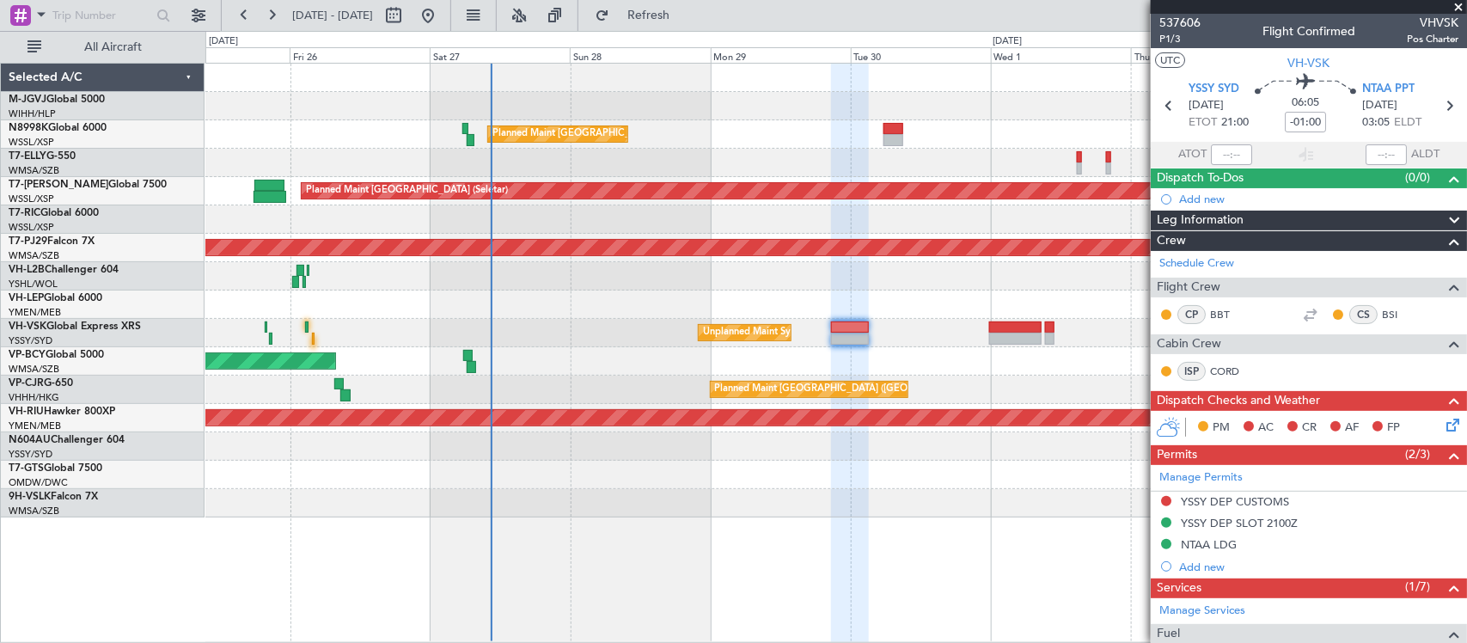
click at [700, 302] on div at bounding box center [835, 304] width 1261 height 28
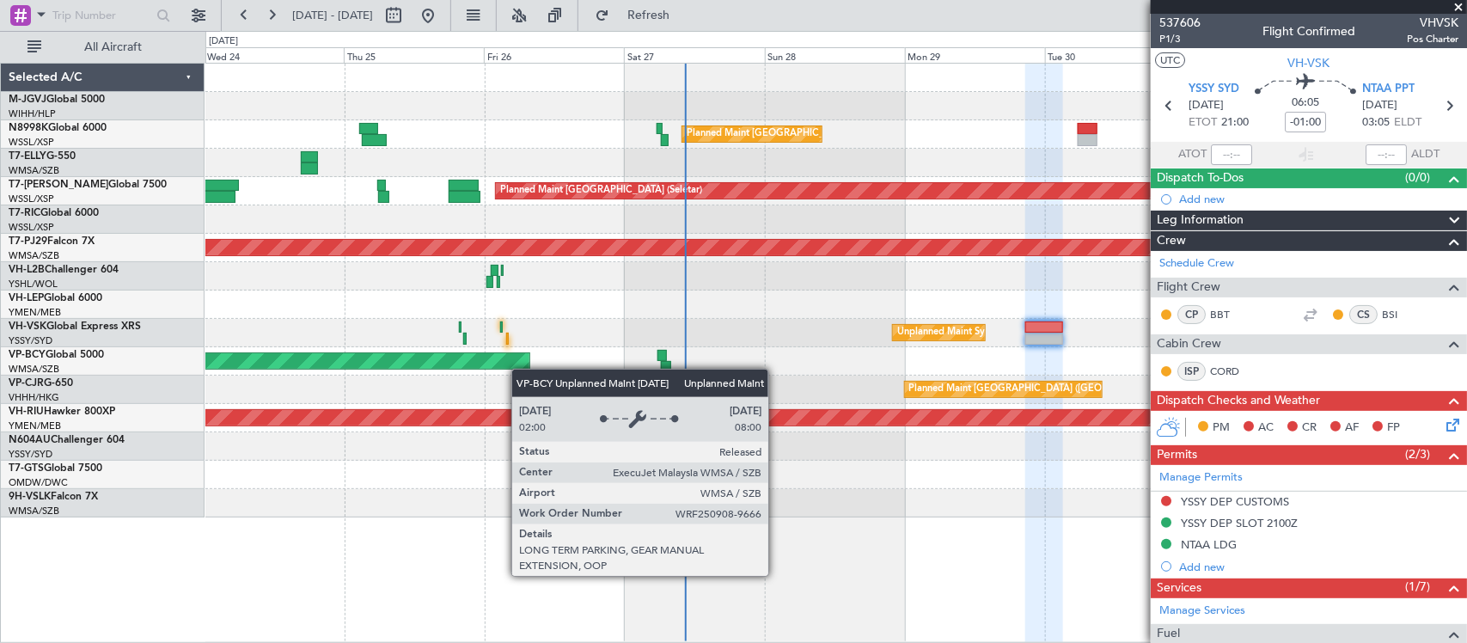
click at [521, 371] on div "Planned Maint Hong Kong (Hong Kong Intl) Planned Maint Singapore (Seletar) AOG …" at bounding box center [835, 291] width 1261 height 454
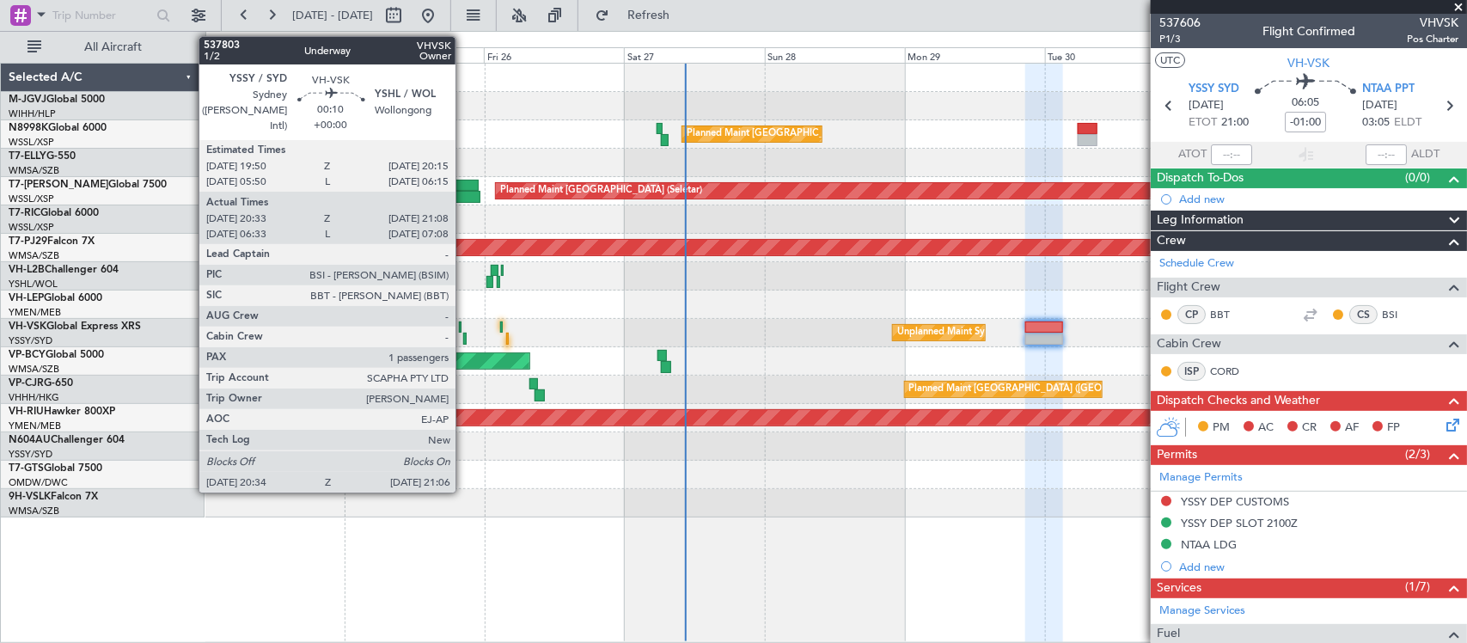
click at [464, 339] on div at bounding box center [464, 339] width 3 height 12
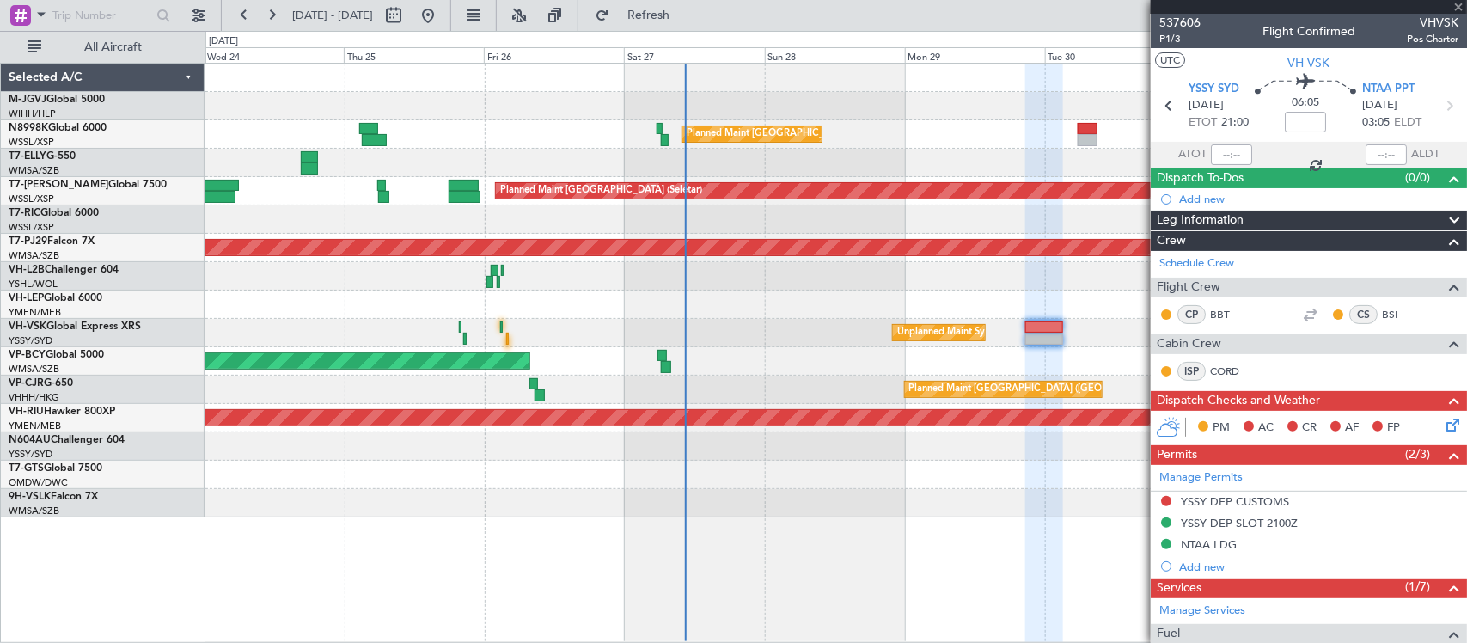
type input "20:43"
type input "21:03"
type input "1"
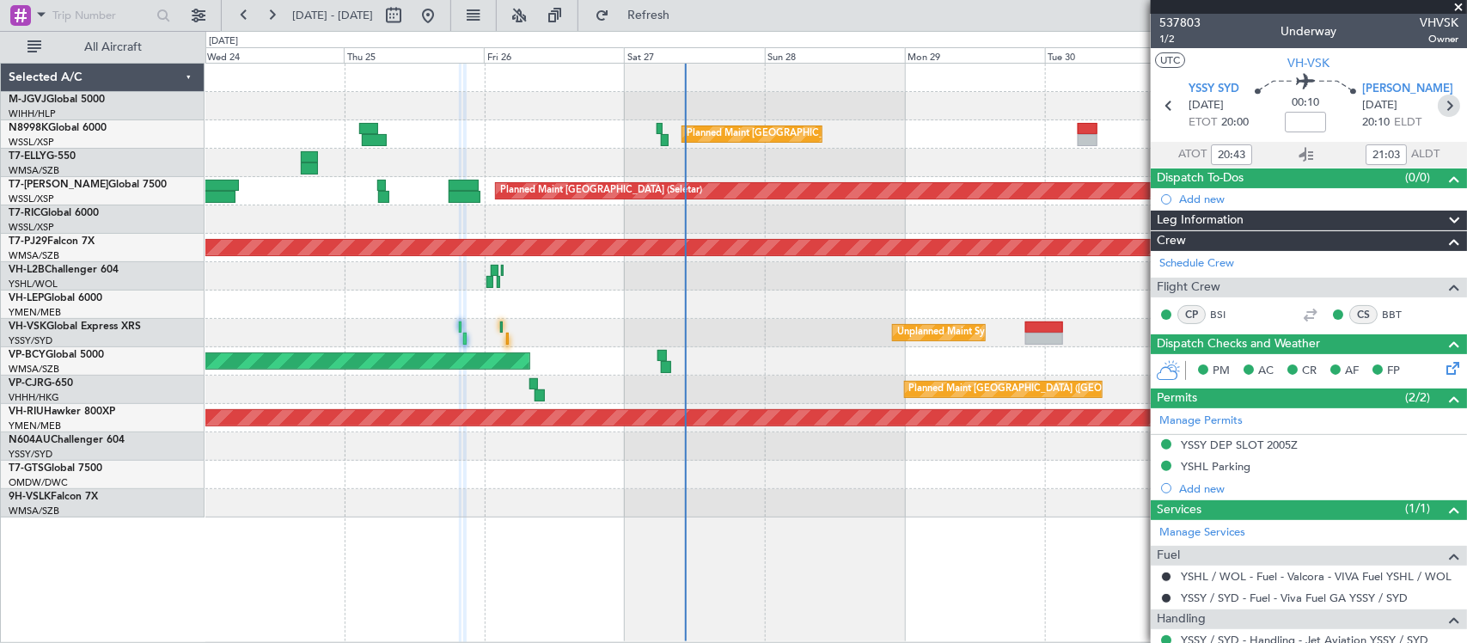
click at [1438, 109] on icon at bounding box center [1449, 106] width 22 height 22
type input "04:00"
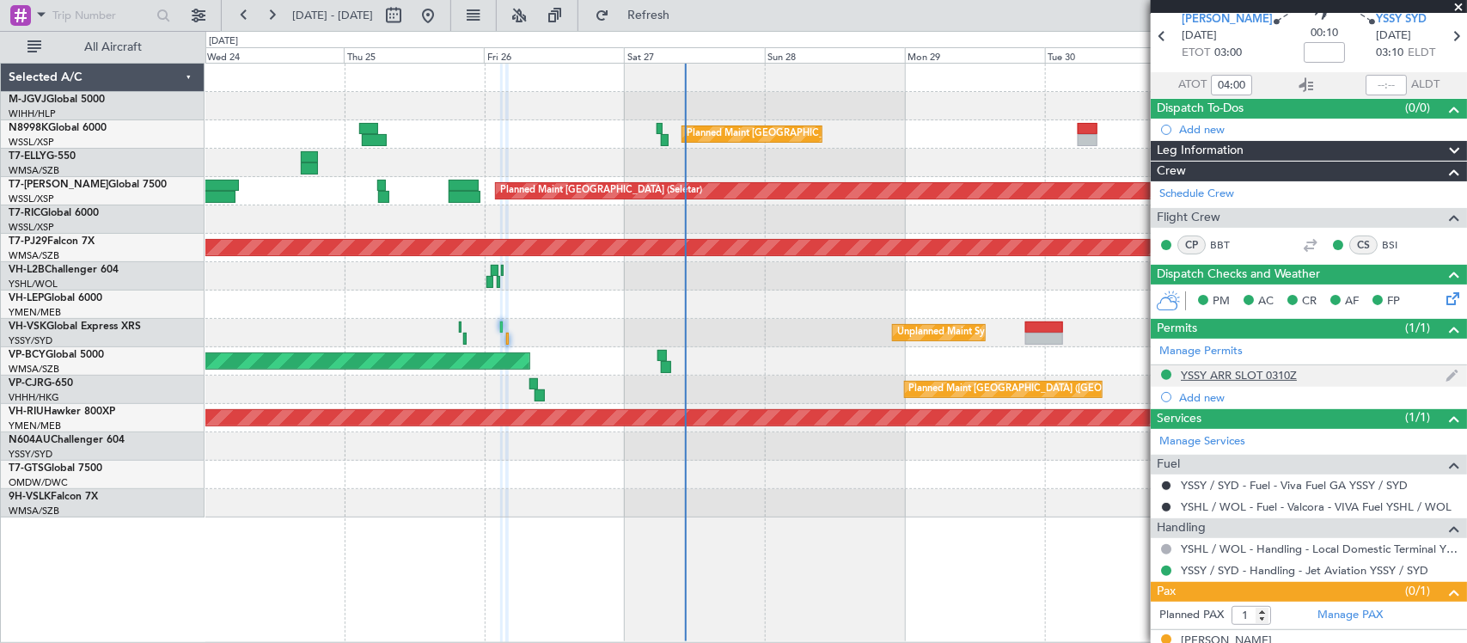
scroll to position [96, 0]
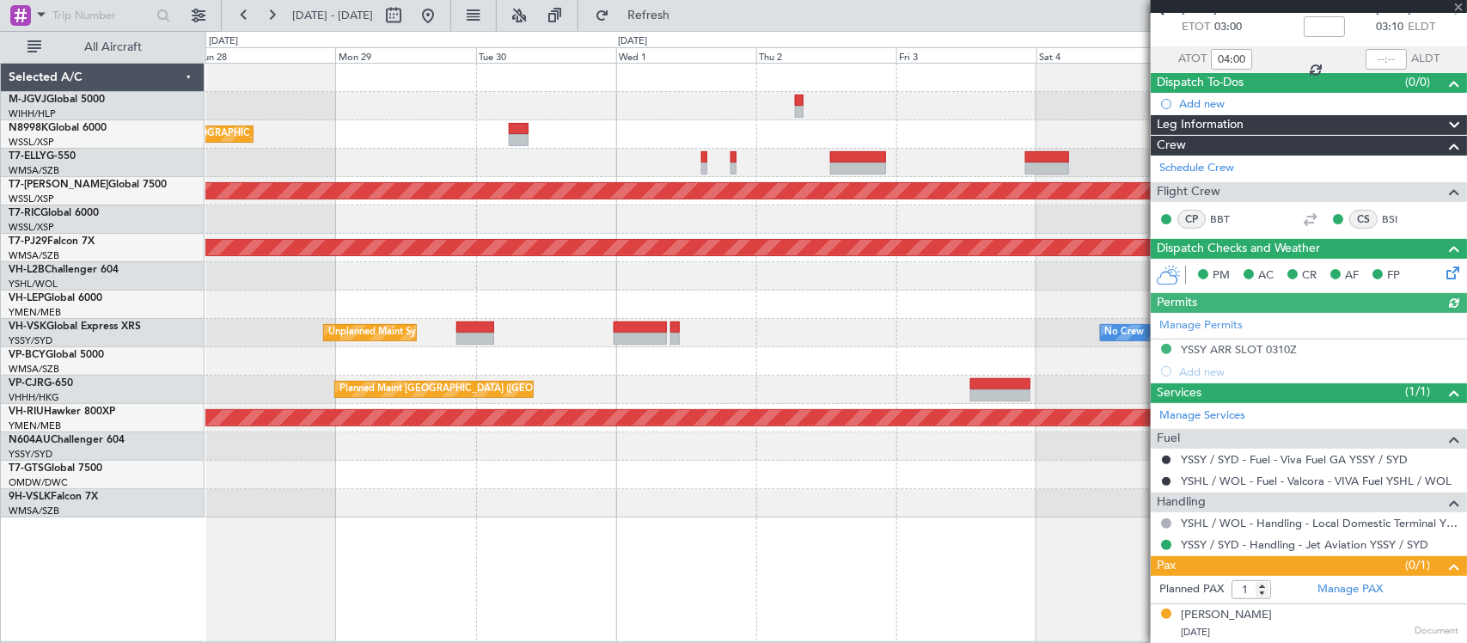
click at [827, 228] on div "Planned Maint Hong Kong (Hong Kong Intl) Planned Maint Singapore (Seletar) Plan…" at bounding box center [835, 291] width 1261 height 454
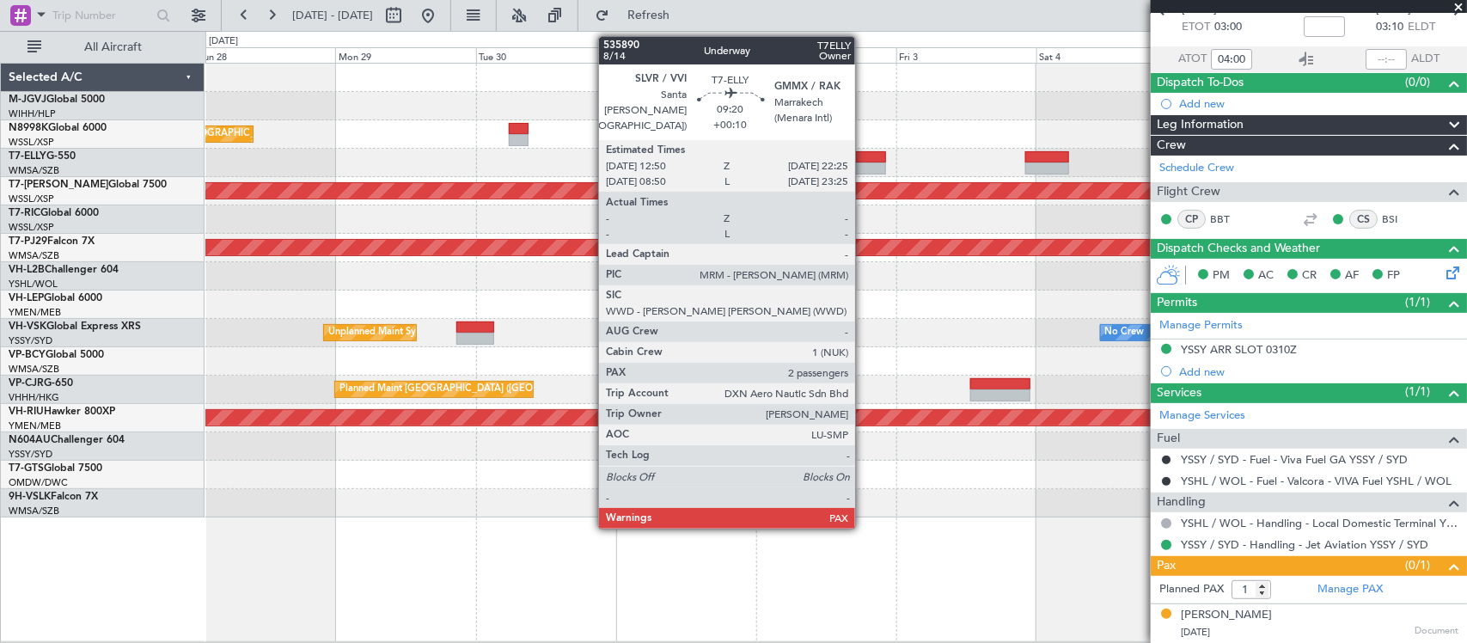
click at [864, 162] on div at bounding box center [858, 168] width 57 height 12
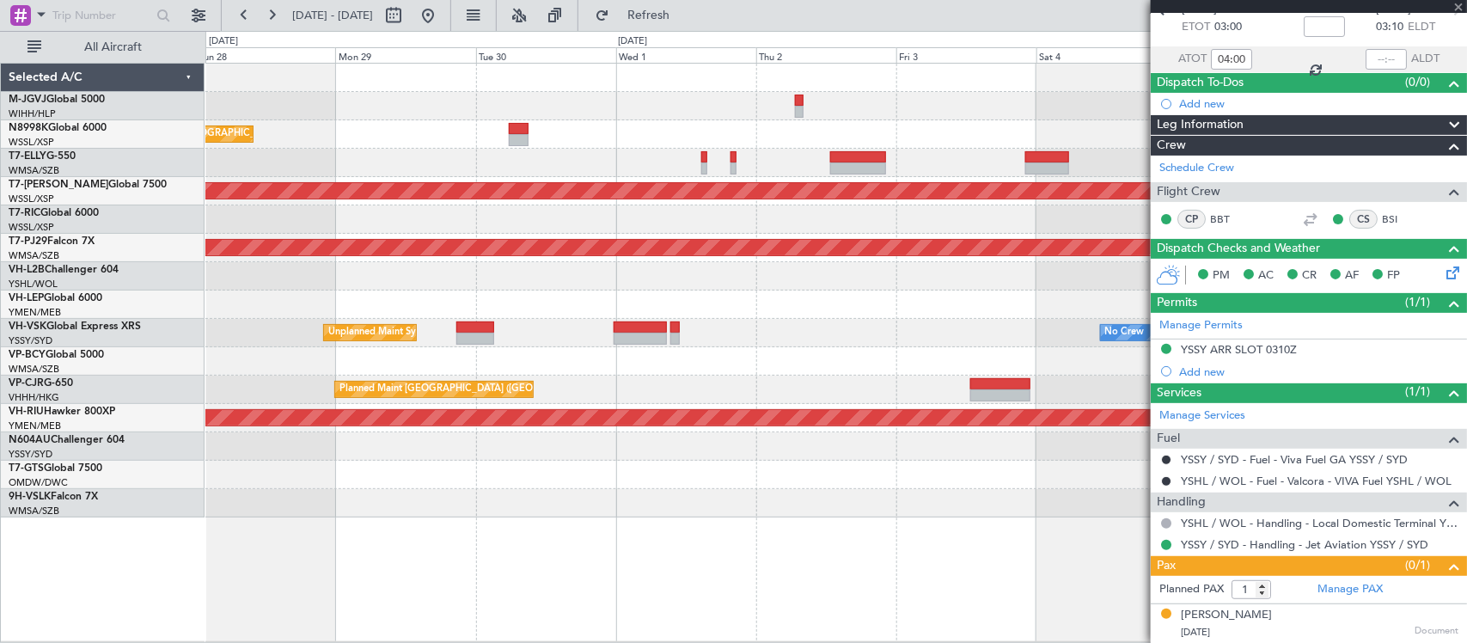
type input "+00:10"
type input "2"
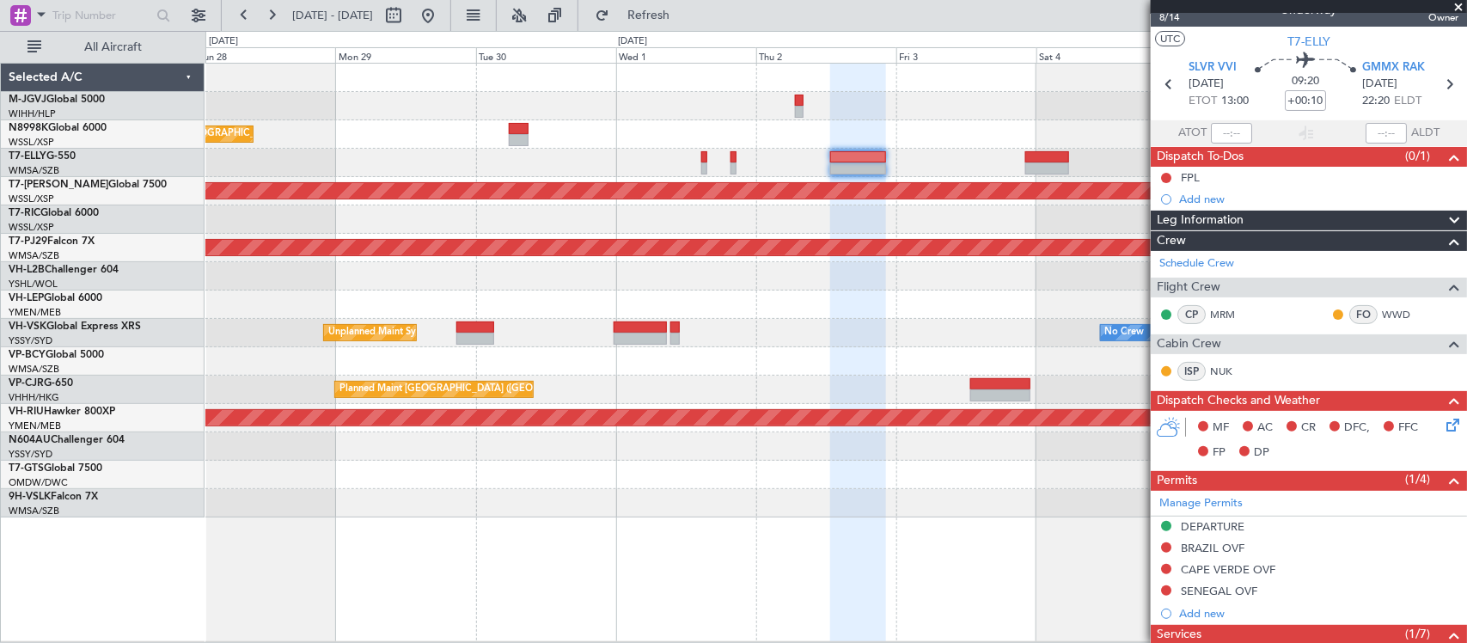
scroll to position [0, 0]
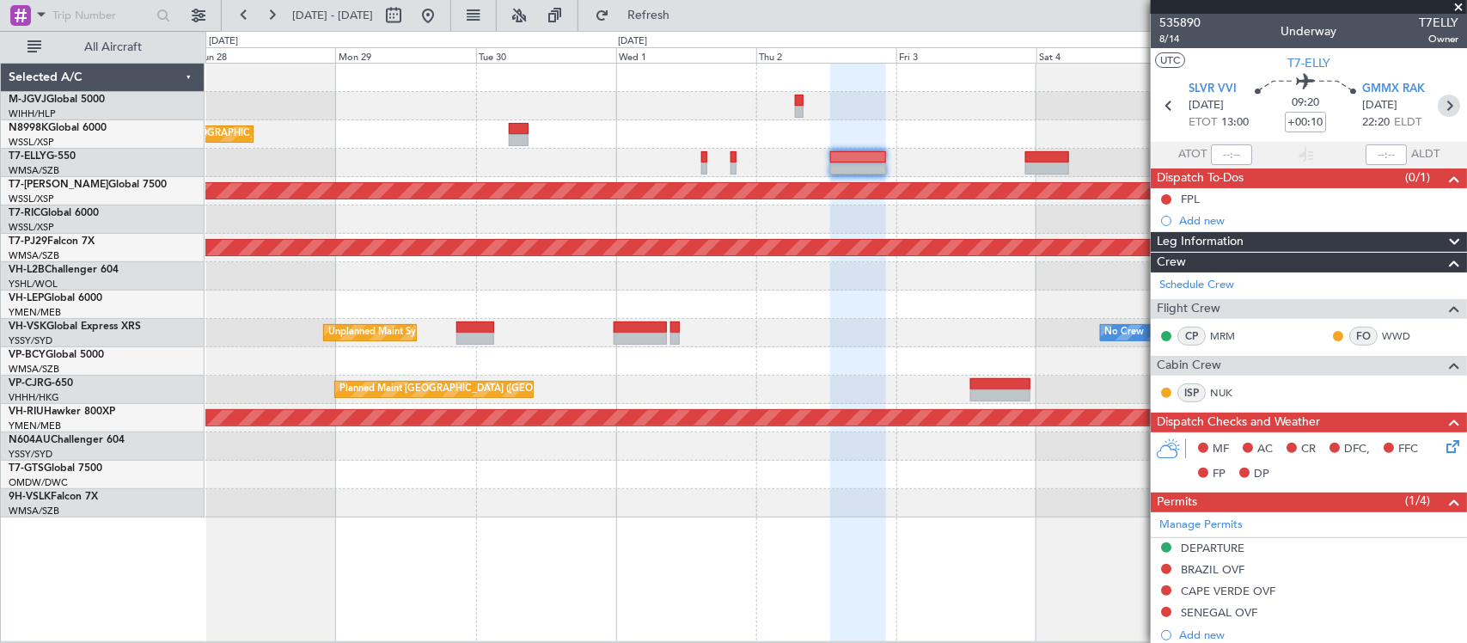
click at [1441, 107] on icon at bounding box center [1449, 106] width 22 height 22
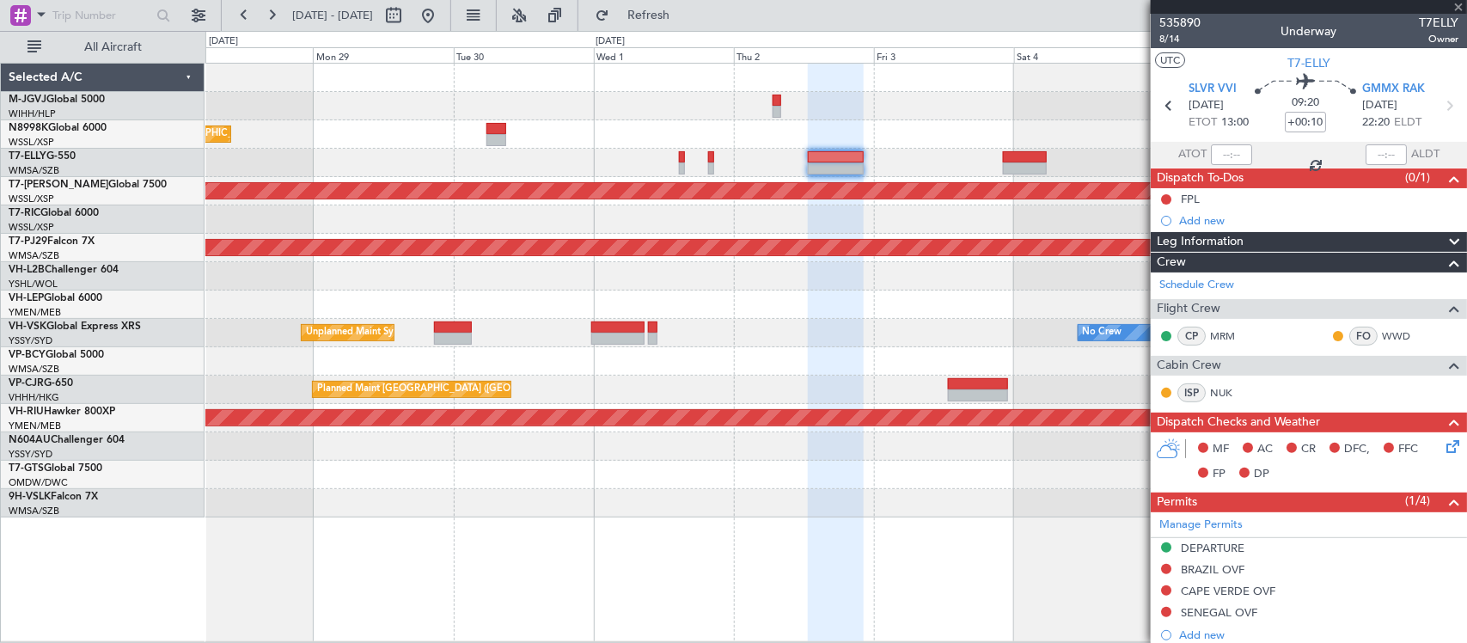
click at [800, 370] on div "Unplanned Maint [GEOGRAPHIC_DATA] (Sultan [PERSON_NAME] [PERSON_NAME] - Subang)" at bounding box center [835, 361] width 1261 height 28
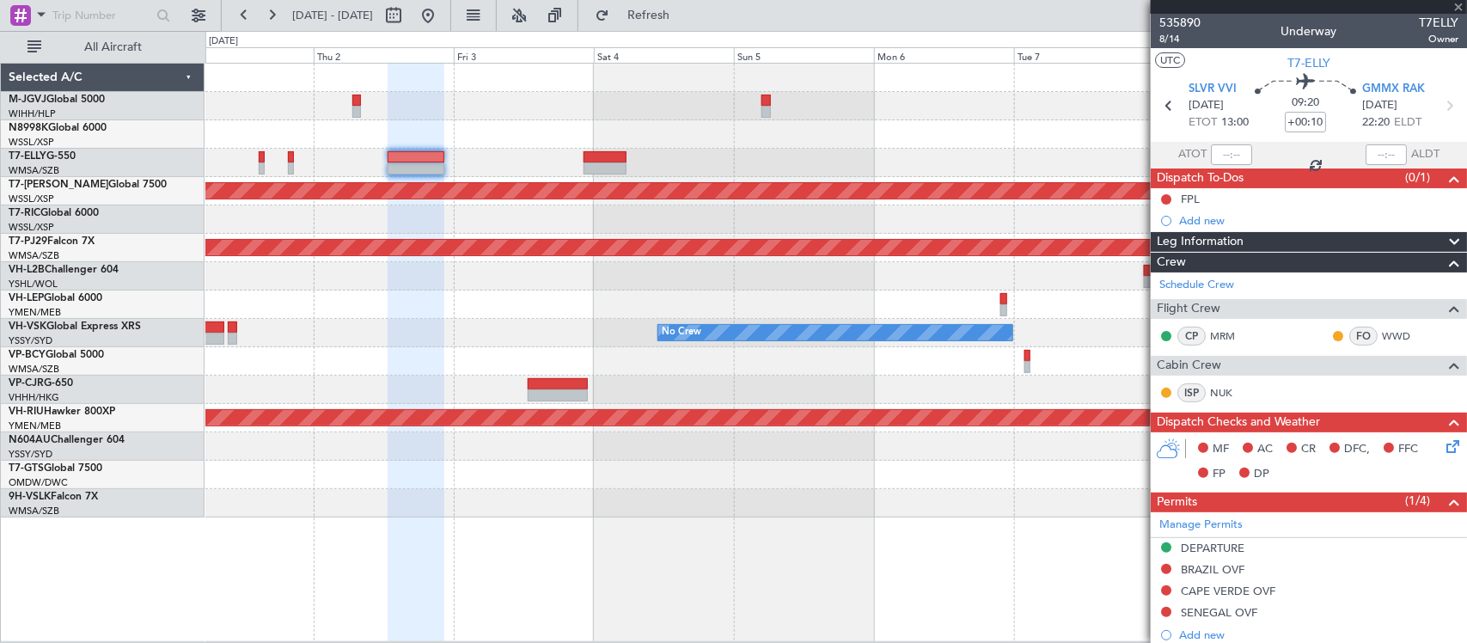
click at [649, 388] on div "Planned Maint Singapore (Seletar) Planned Maint Kuala Lumpur (Sultan Abdul Aziz…" at bounding box center [835, 291] width 1261 height 454
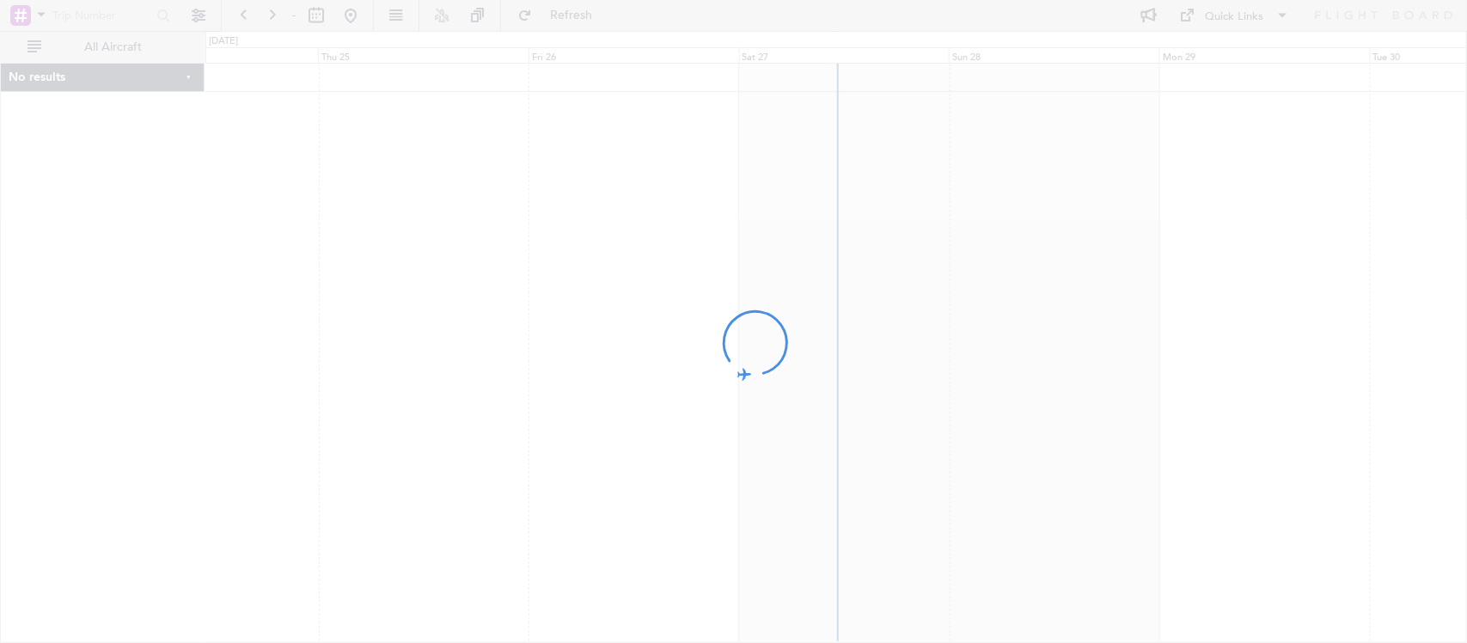
drag, startPoint x: 1113, startPoint y: 340, endPoint x: 729, endPoint y: 350, distance: 384.2
click at [729, 350] on div at bounding box center [733, 321] width 1467 height 643
drag, startPoint x: 895, startPoint y: 278, endPoint x: 714, endPoint y: 281, distance: 180.5
click at [714, 281] on div at bounding box center [733, 321] width 1467 height 643
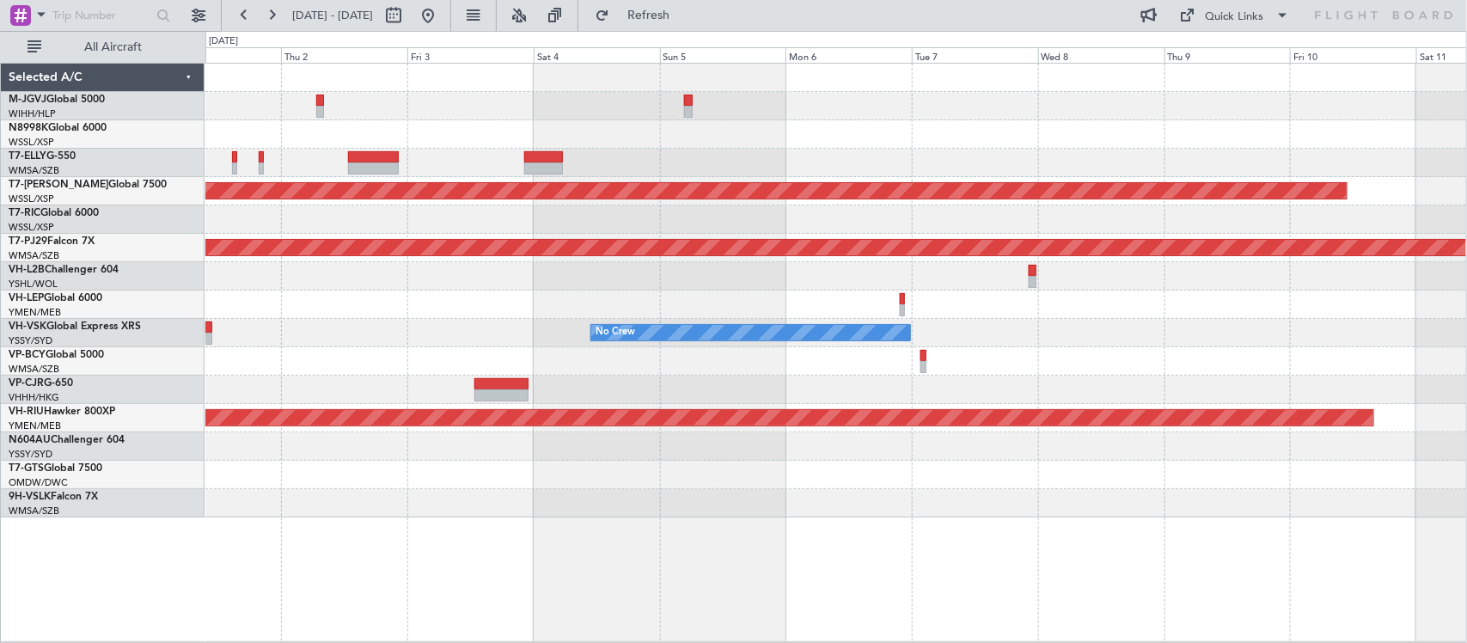
click at [101, 312] on div "Planned Maint [GEOGRAPHIC_DATA] (Seletar) Planned Maint [GEOGRAPHIC_DATA] (Sult…" at bounding box center [733, 337] width 1467 height 612
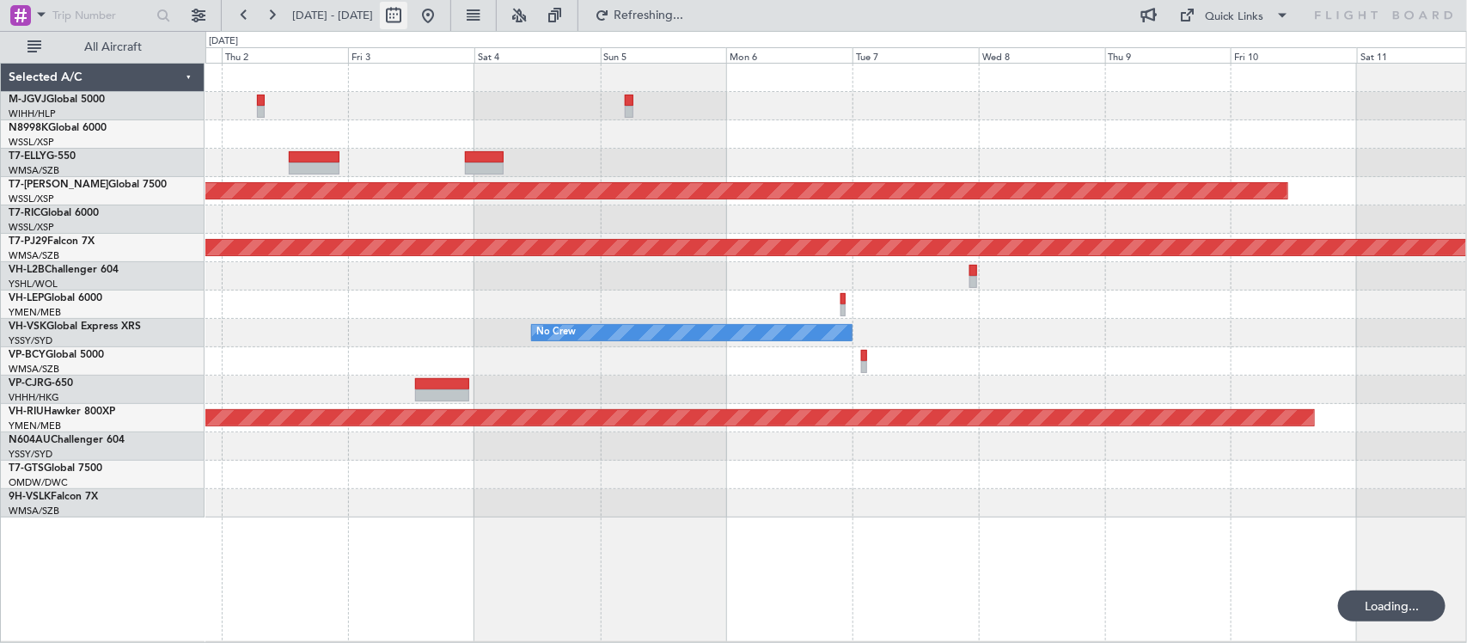
click at [407, 20] on button at bounding box center [393, 15] width 27 height 27
select select "10"
select select "2025"
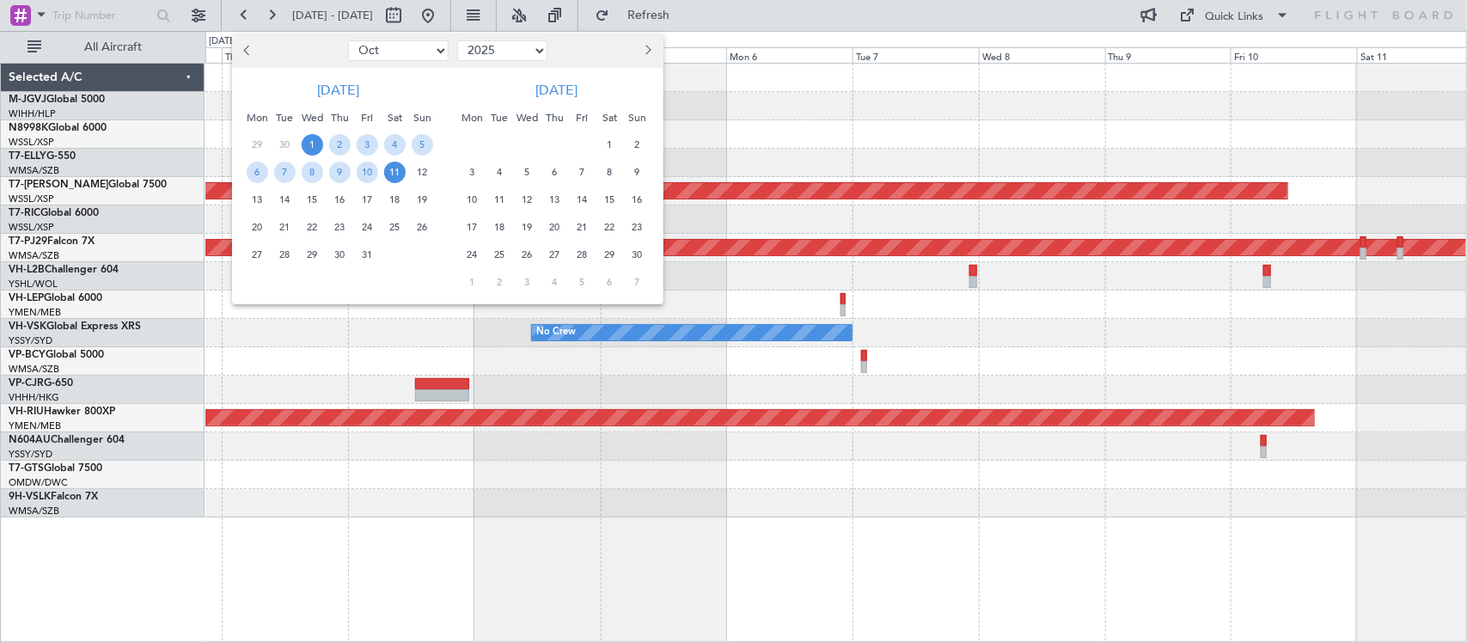
click at [653, 46] on button "Next month" at bounding box center [647, 50] width 19 height 27
click at [530, 225] on span "24" at bounding box center [526, 227] width 21 height 21
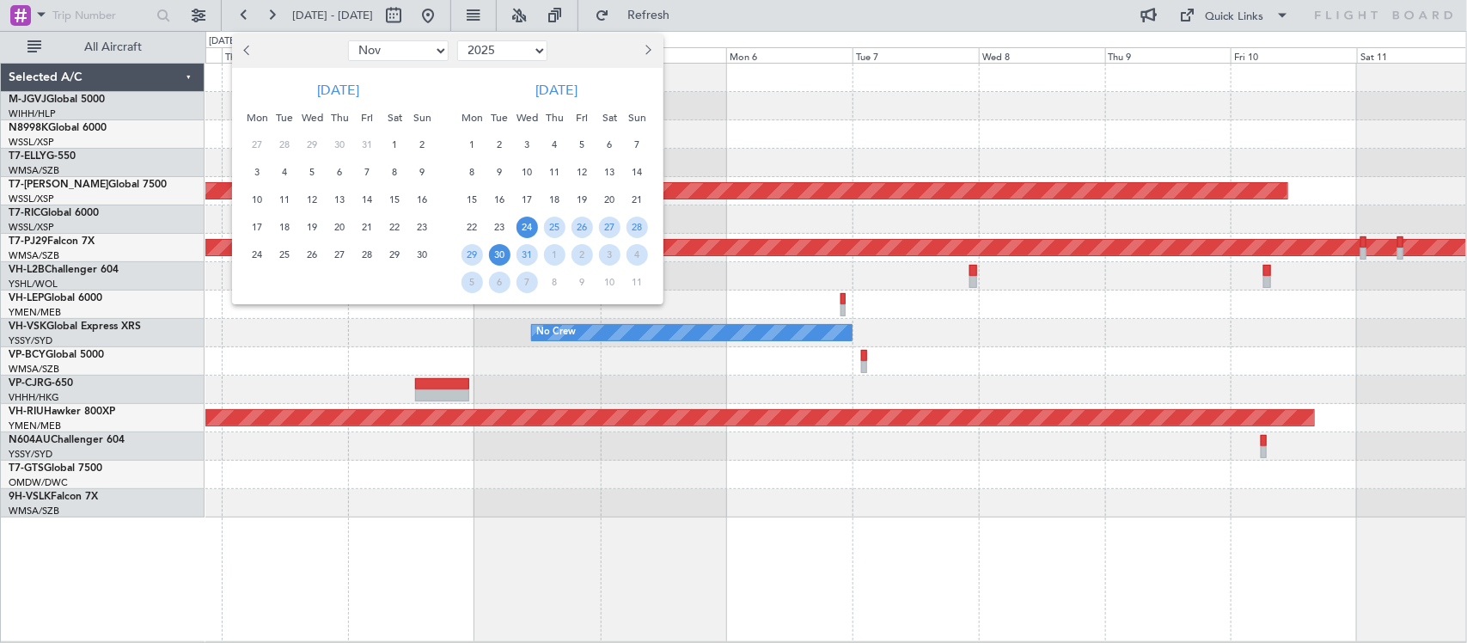
click at [508, 262] on span "30" at bounding box center [499, 254] width 21 height 21
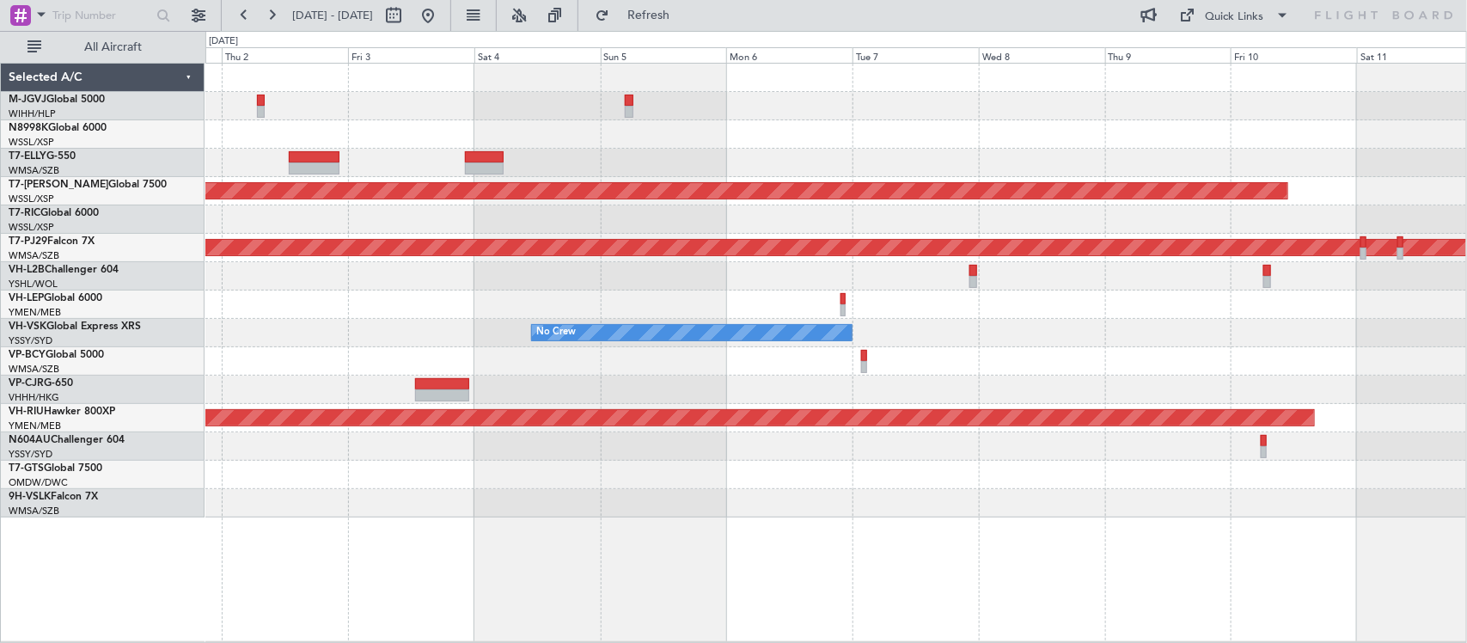
select select "12"
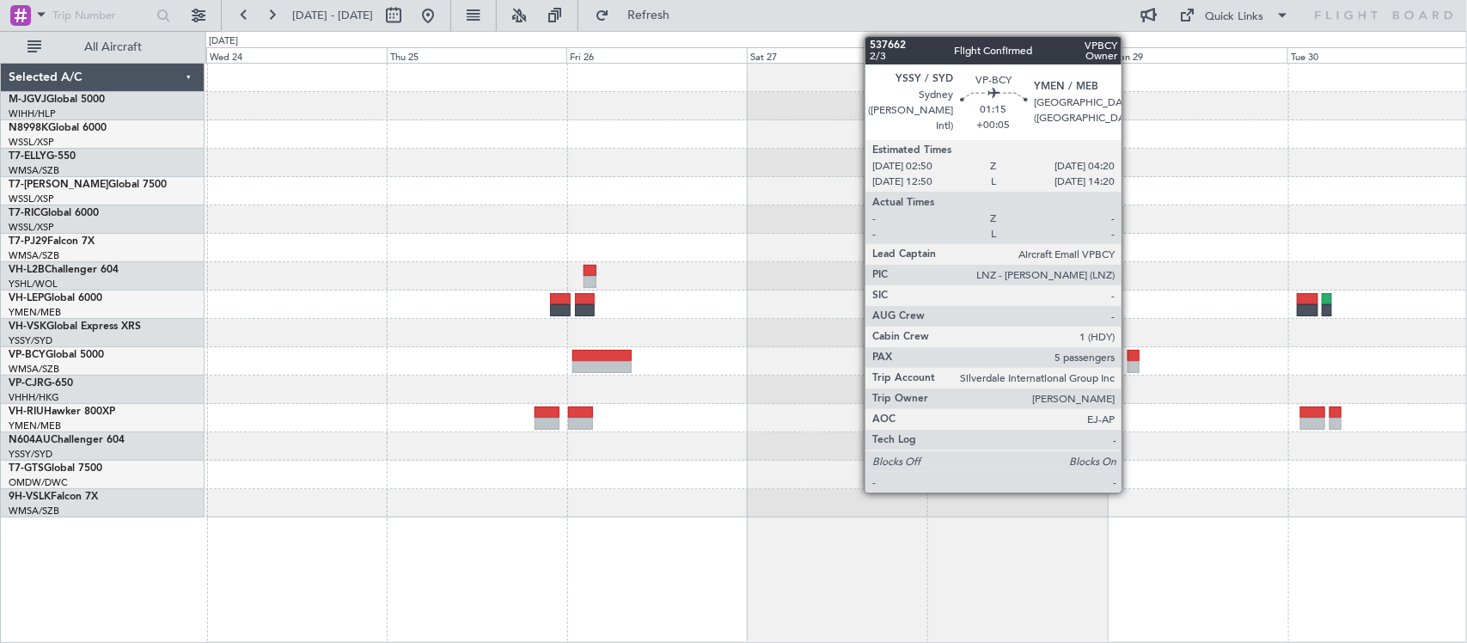
click at [1130, 363] on div at bounding box center [1133, 367] width 12 height 12
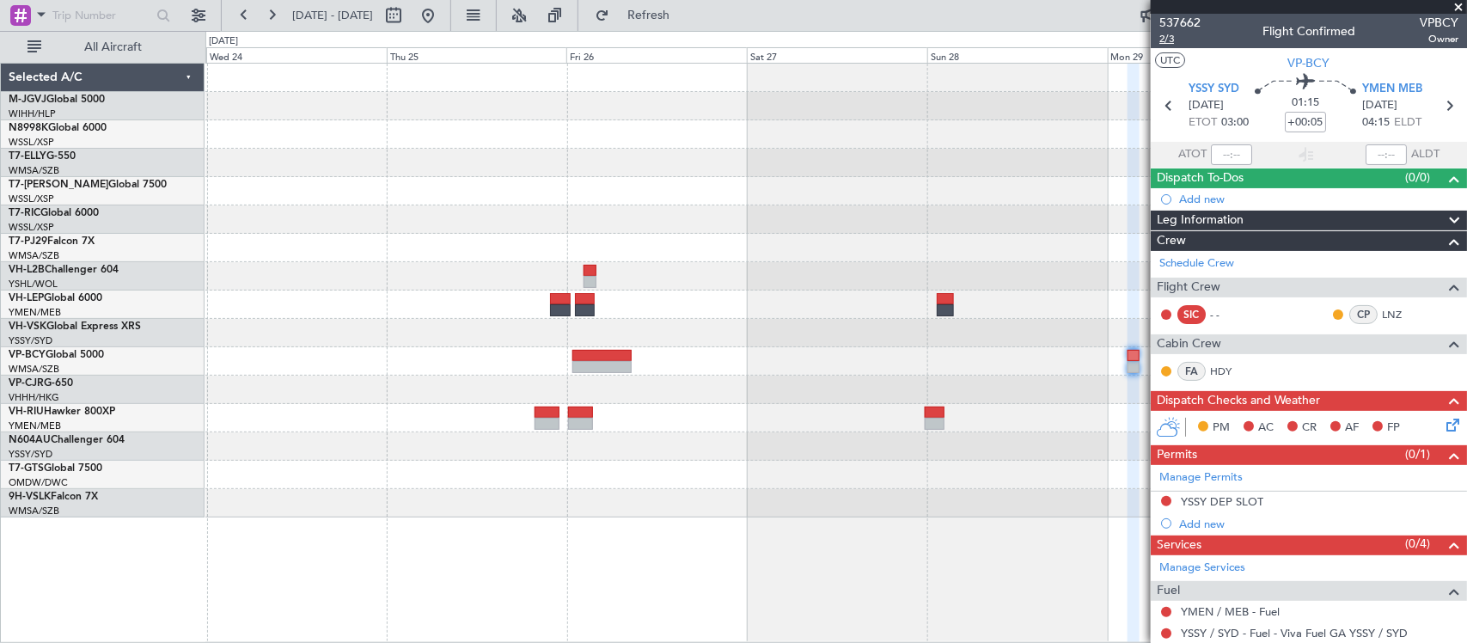
click at [1169, 39] on span "2/3" at bounding box center [1179, 39] width 41 height 15
click at [881, 302] on div at bounding box center [835, 304] width 1261 height 28
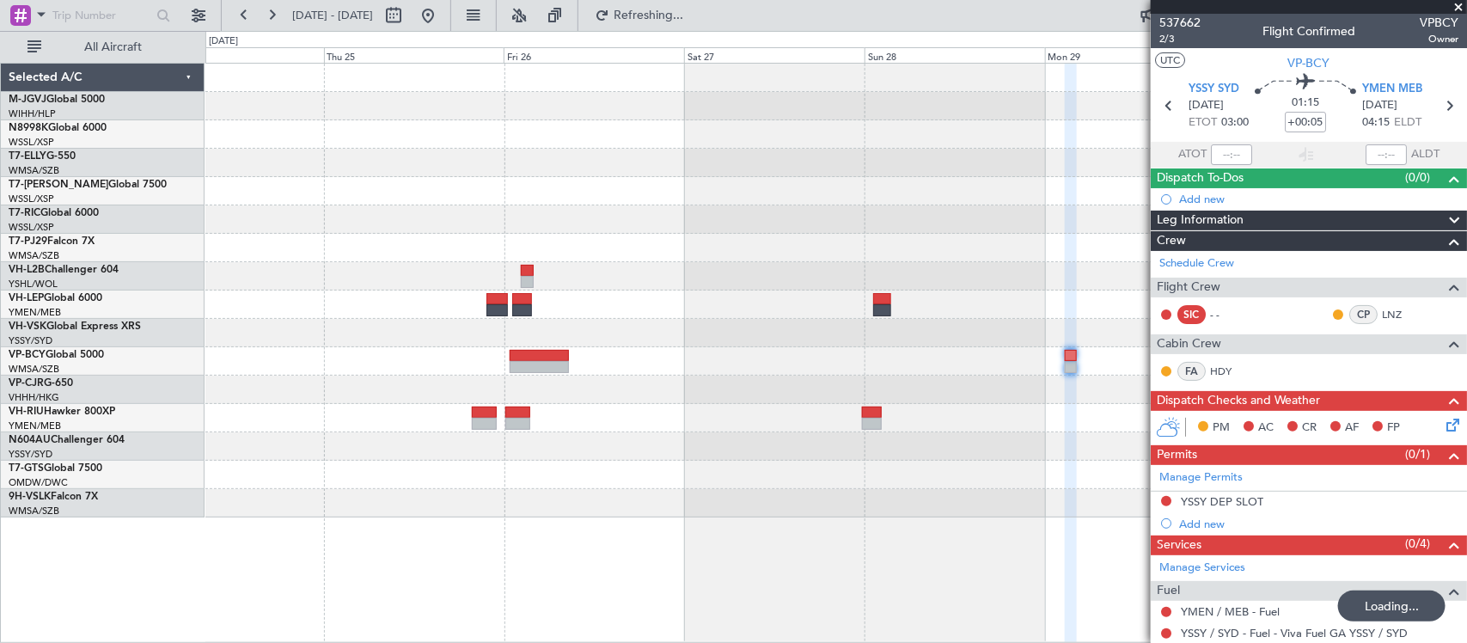
click at [349, 348] on div at bounding box center [835, 291] width 1261 height 454
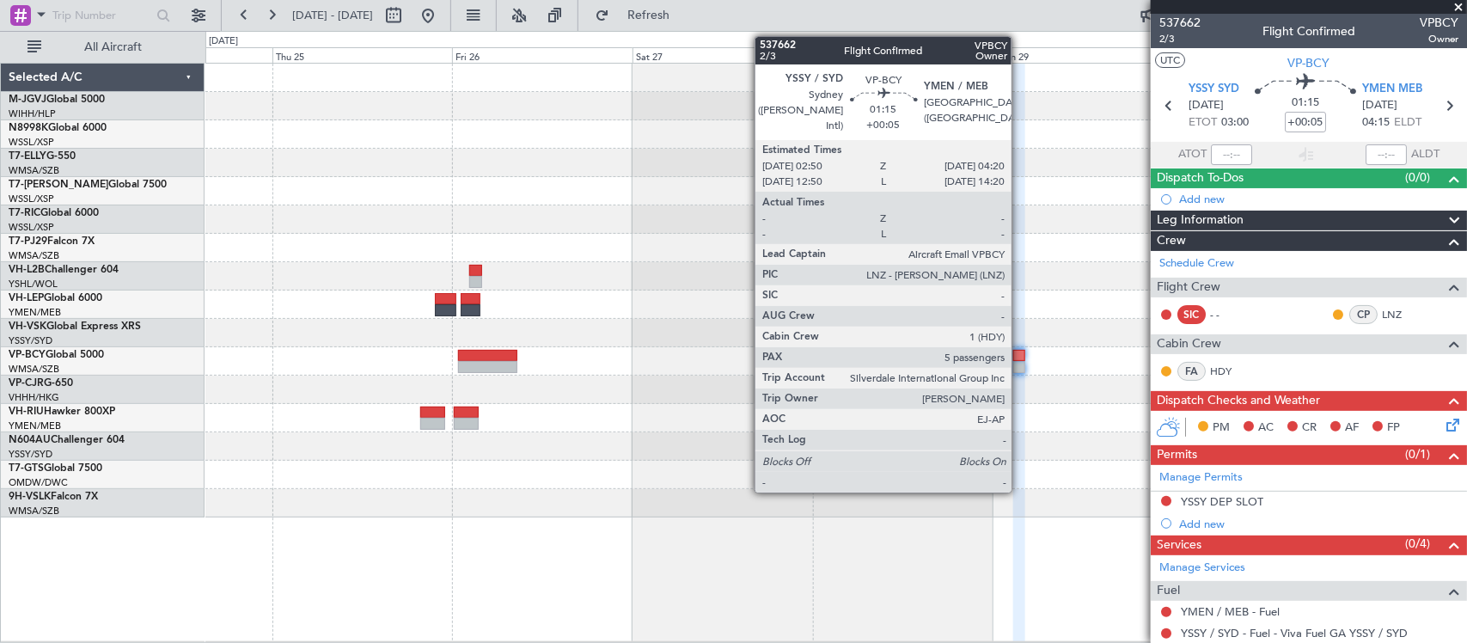
click at [1020, 363] on div at bounding box center [1019, 367] width 12 height 12
